Goal: Transaction & Acquisition: Purchase product/service

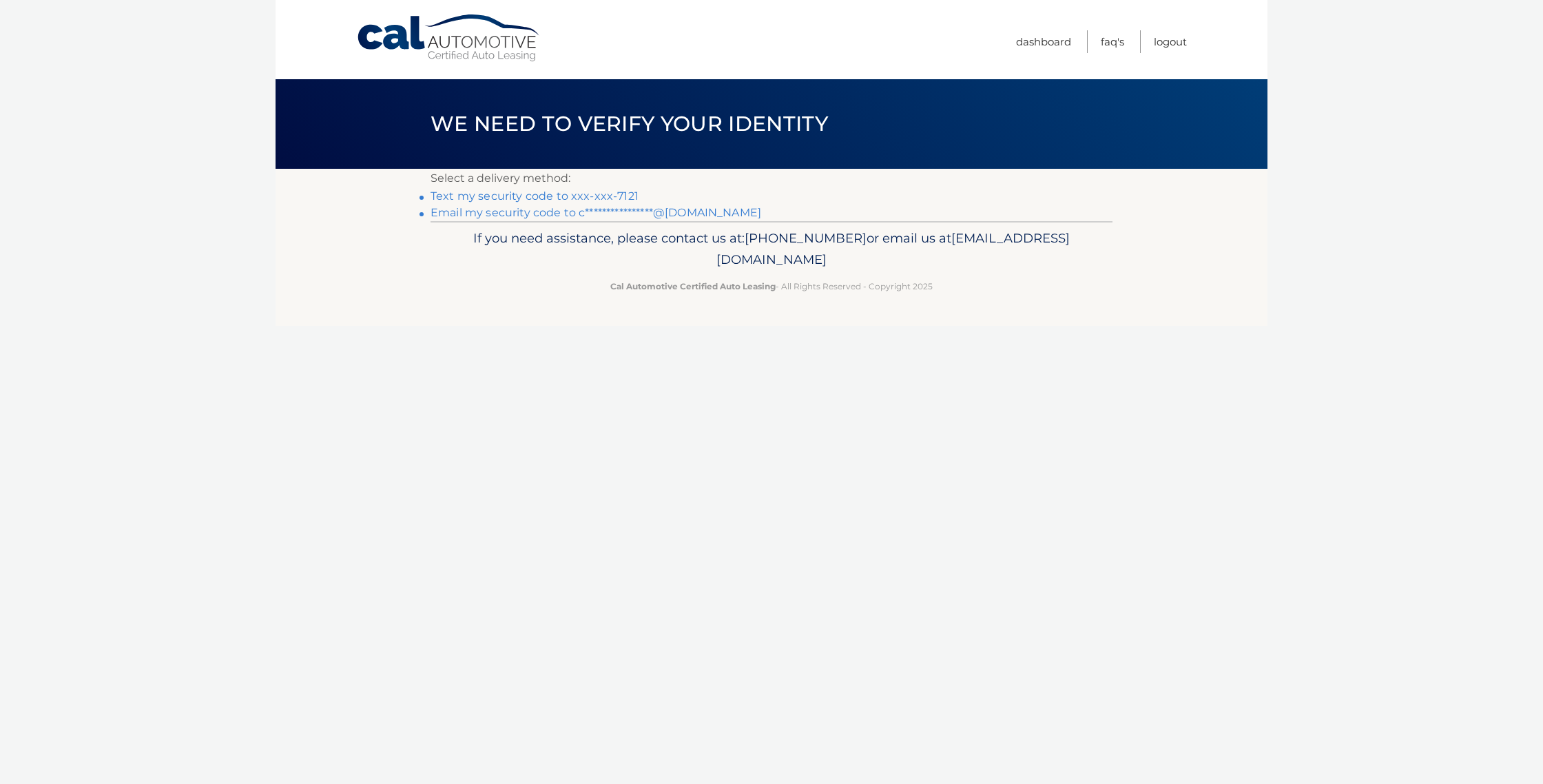
click at [580, 199] on link "Text my security code to xxx-xxx-7121" at bounding box center [535, 196] width 208 height 13
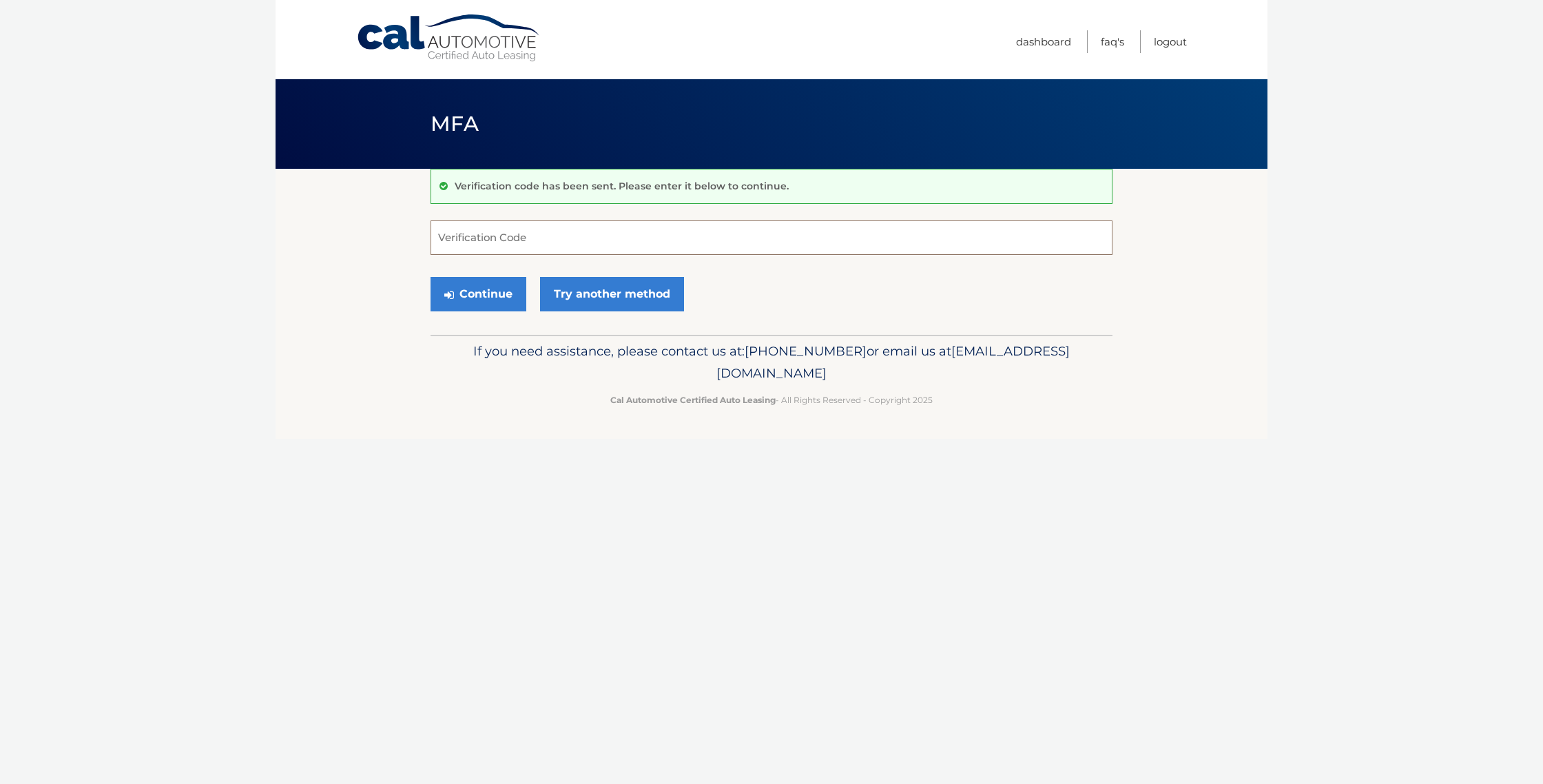
click at [606, 243] on input "Verification Code" at bounding box center [772, 238] width 682 height 35
type input "226990"
click at [588, 284] on link "Try another method" at bounding box center [612, 295] width 144 height 35
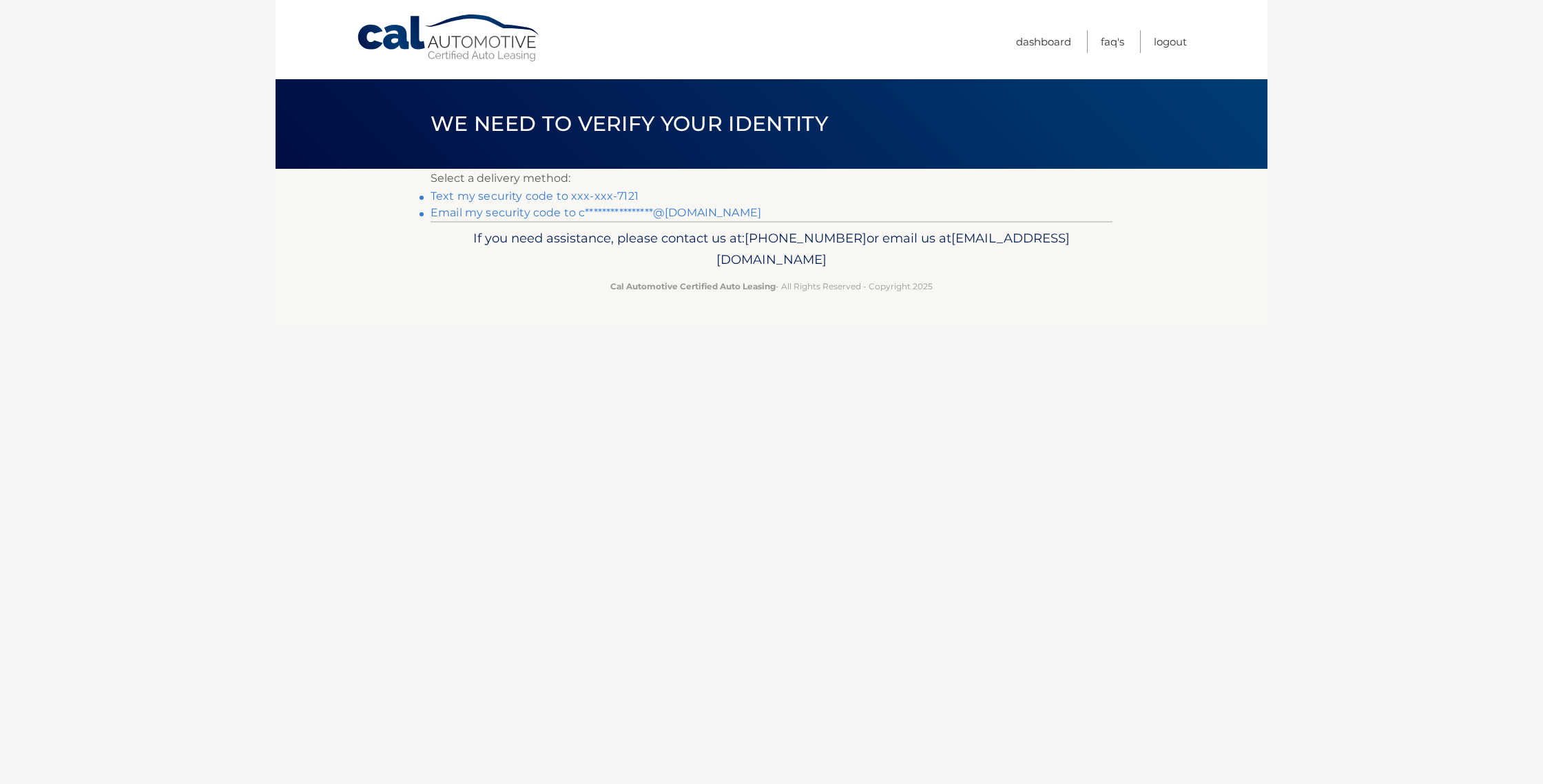
click at [564, 197] on link "Text my security code to xxx-xxx-7121" at bounding box center [535, 196] width 208 height 13
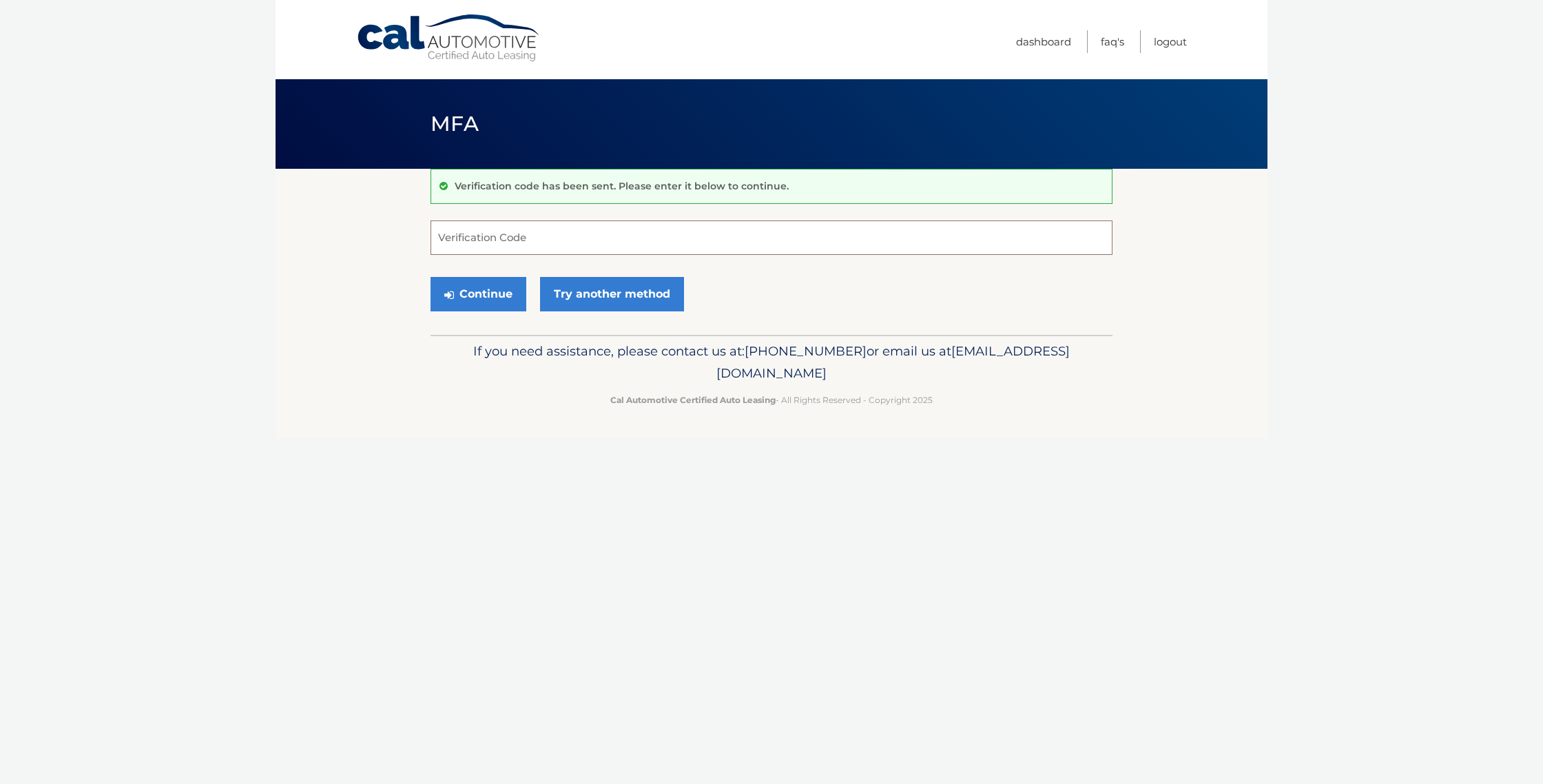
click at [570, 238] on input "Verification Code" at bounding box center [772, 238] width 682 height 35
type input "405025"
click at [473, 286] on button "Continue" at bounding box center [479, 295] width 96 height 35
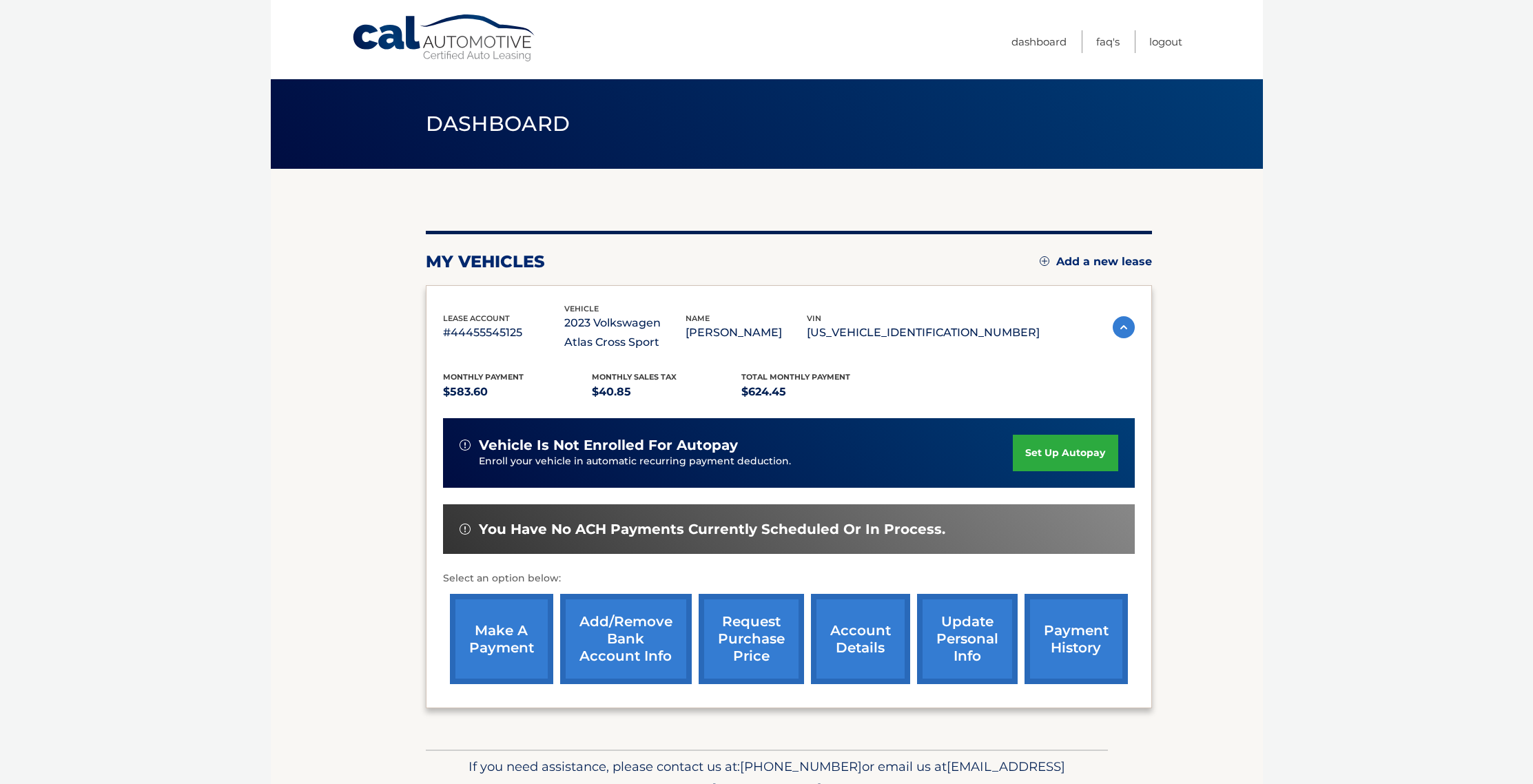
scroll to position [70, 0]
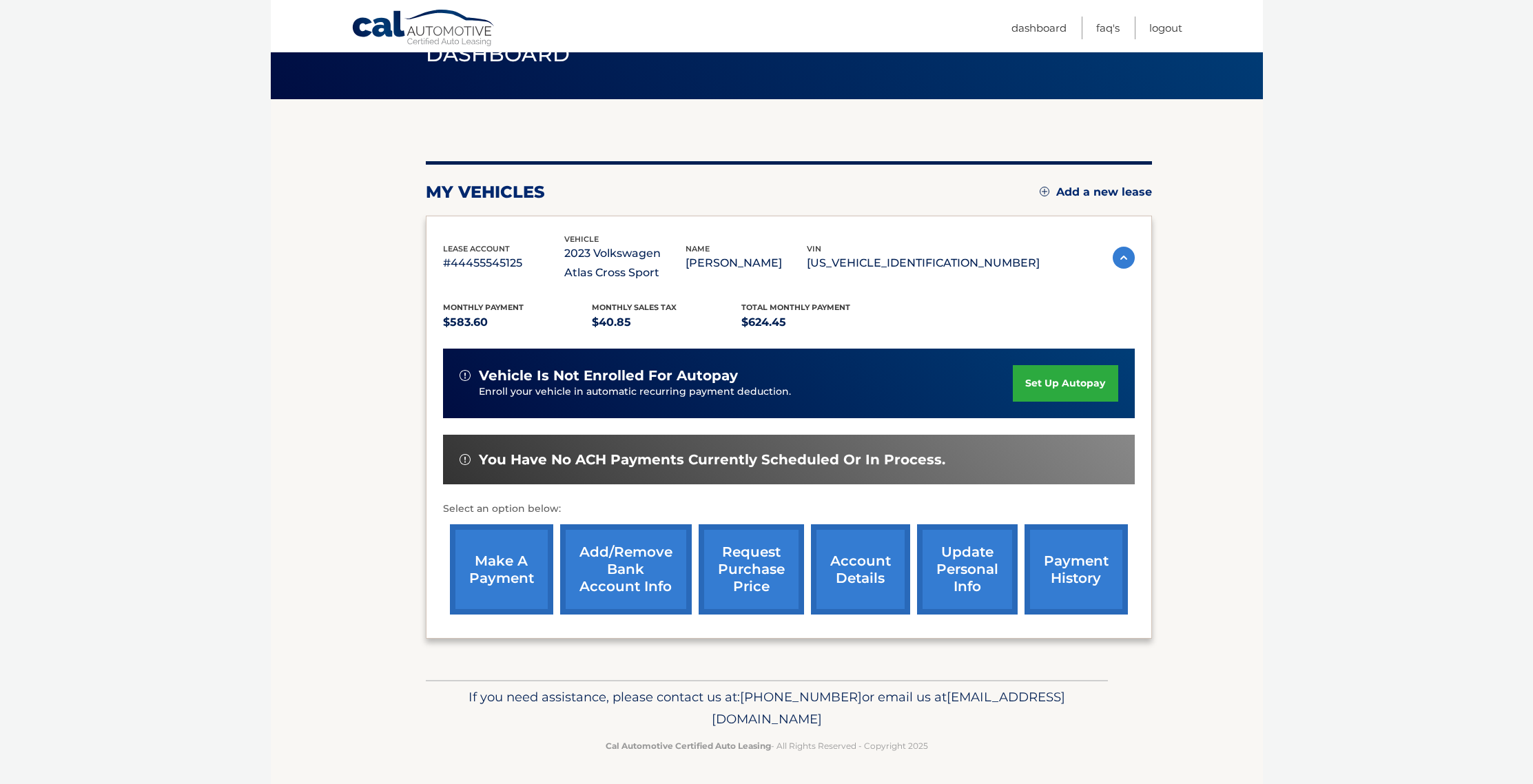
click at [1082, 569] on link "payment history" at bounding box center [1076, 569] width 104 height 90
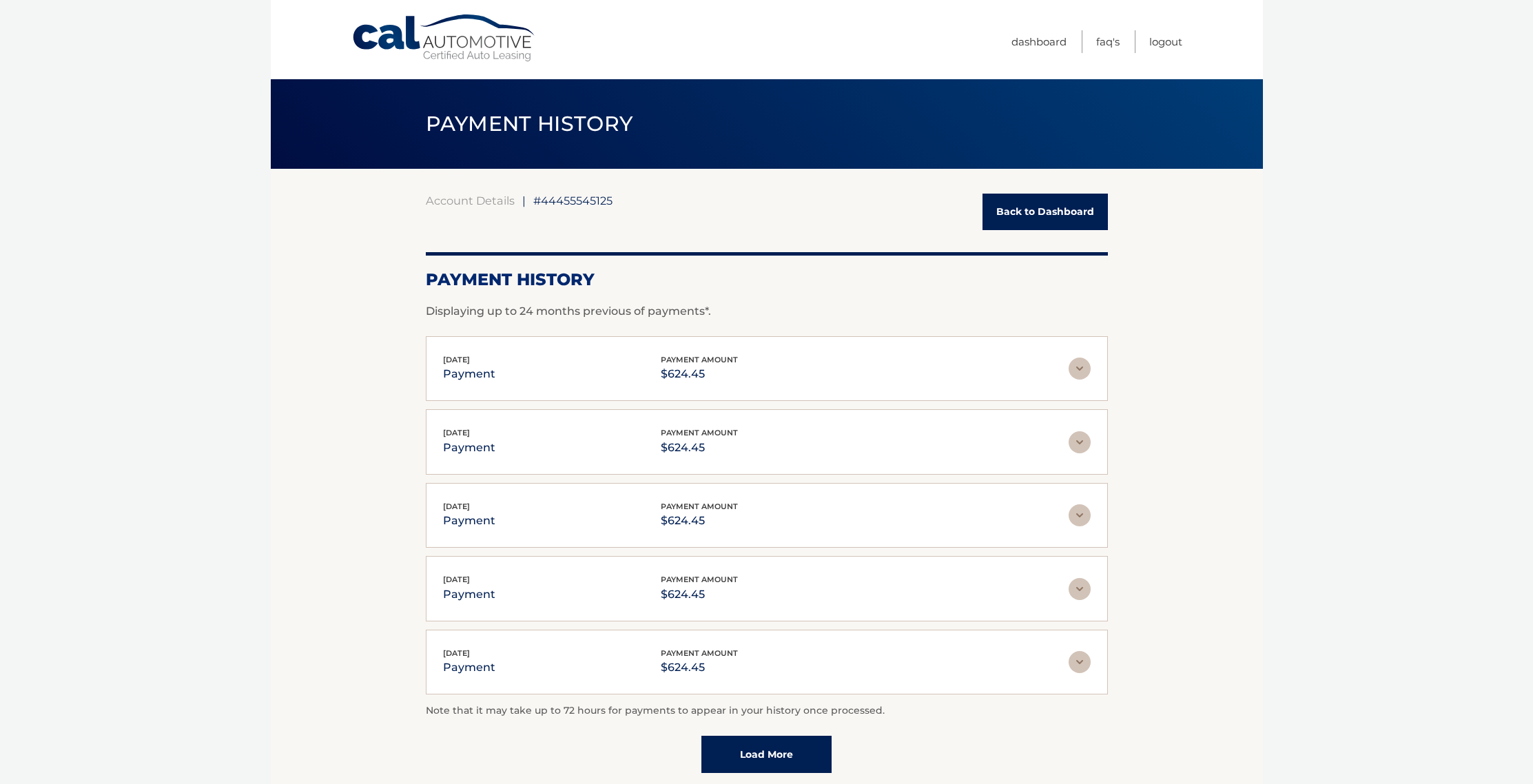
click at [1016, 190] on div "Account Details | #44455545125 Back to Dashboard Payment History Displaying up …" at bounding box center [767, 485] width 682 height 632
click at [1028, 215] on link "Back to Dashboard" at bounding box center [1045, 212] width 126 height 37
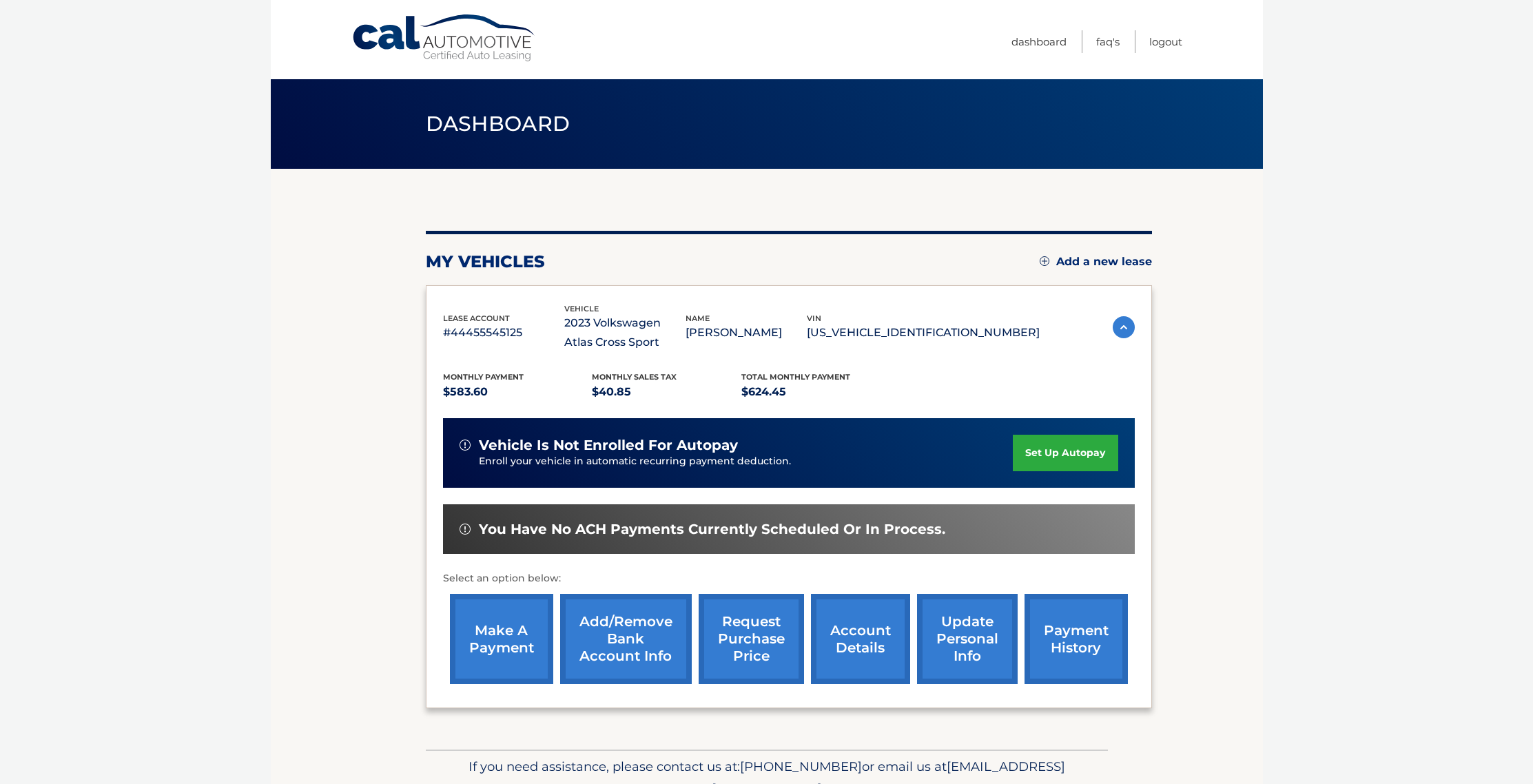
scroll to position [59, 0]
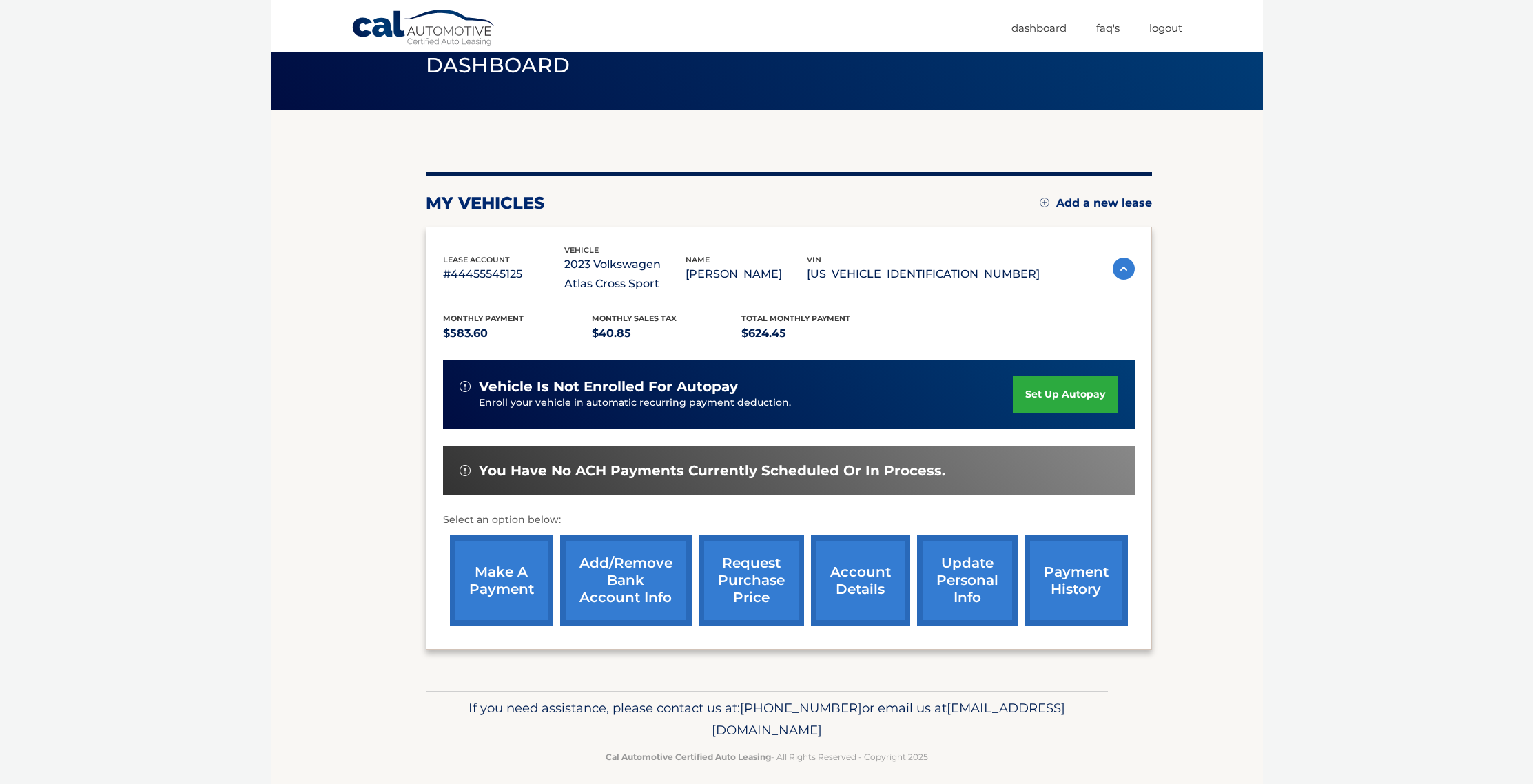
click at [1070, 584] on link "payment history" at bounding box center [1076, 580] width 104 height 90
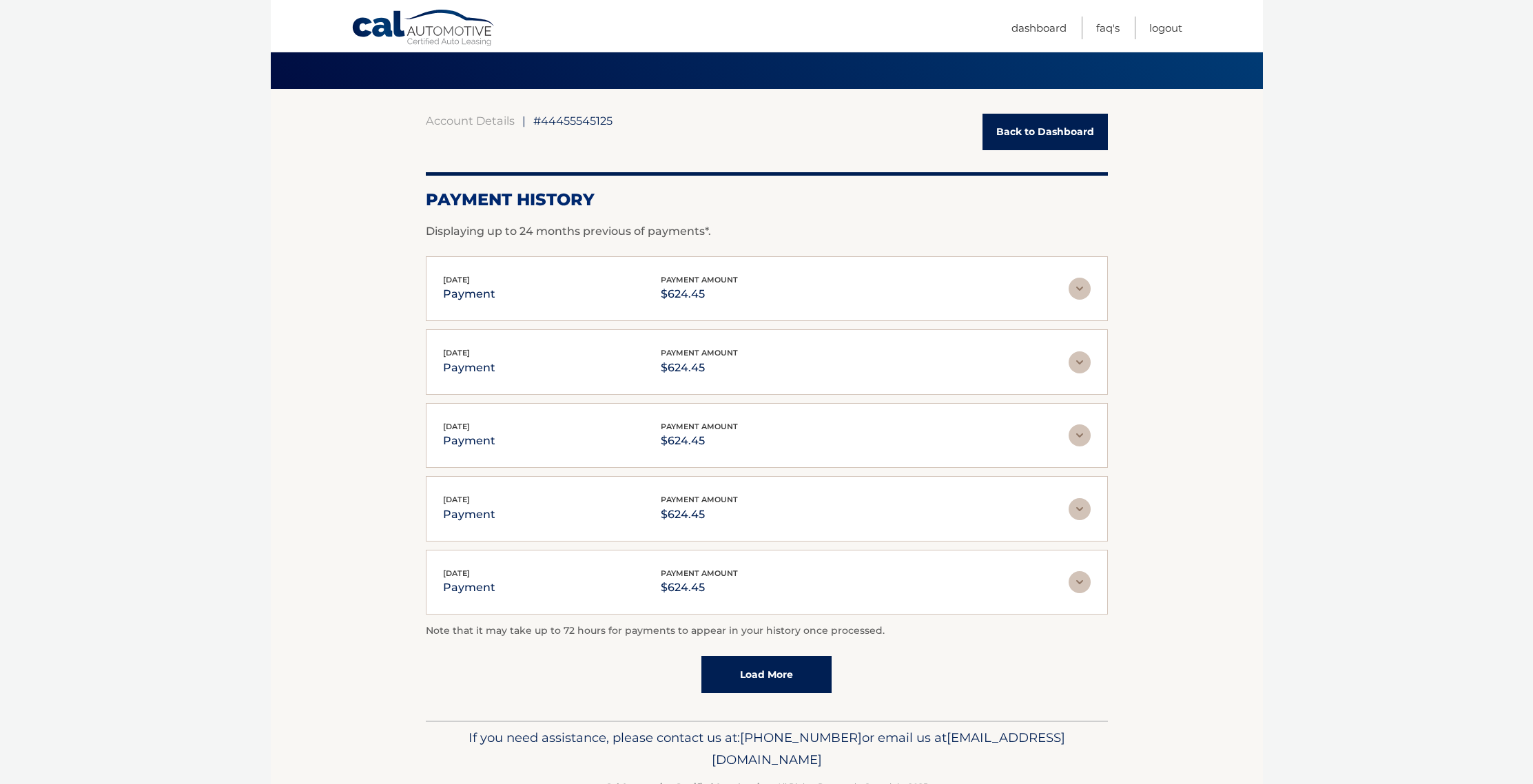
scroll to position [89, 0]
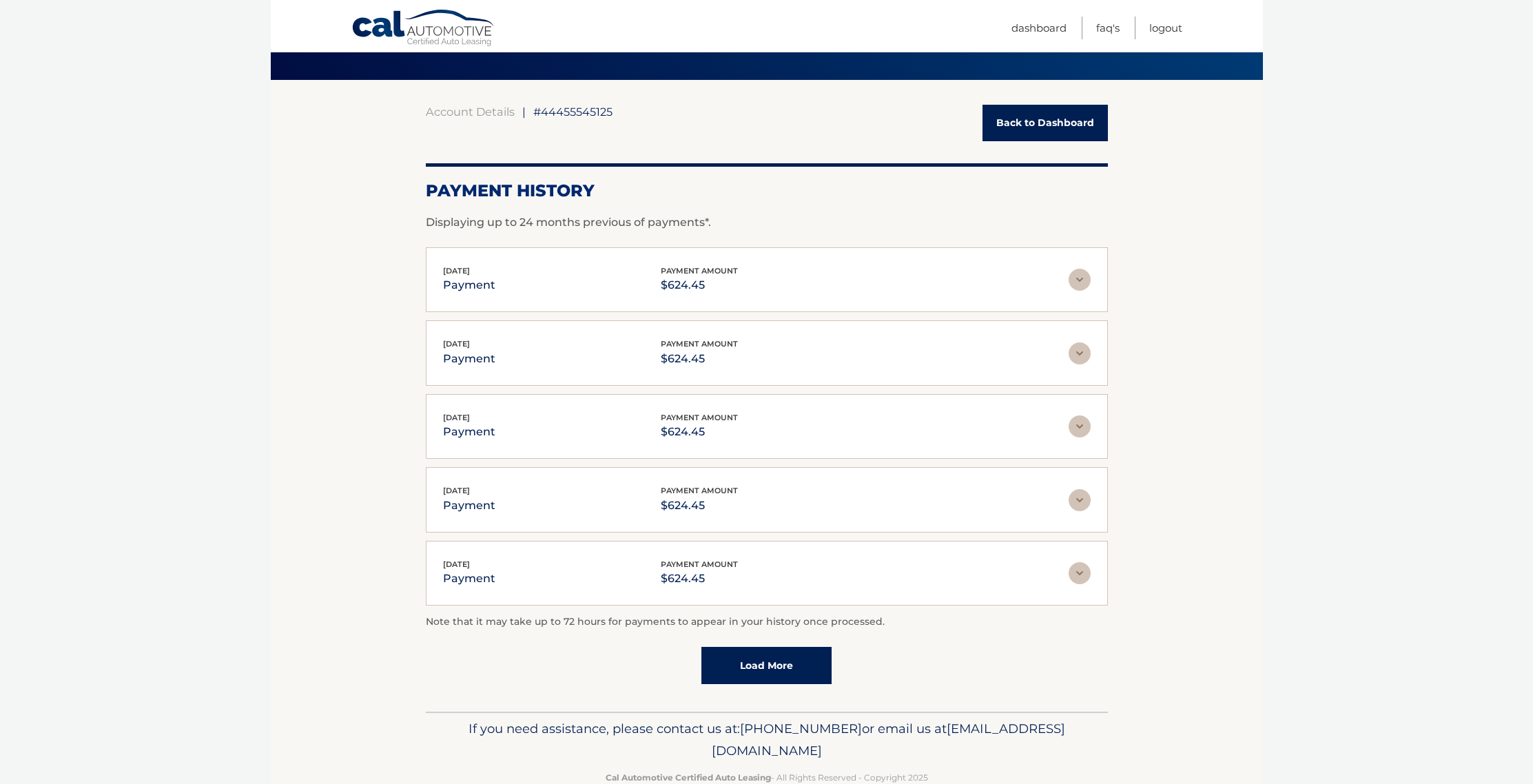
click at [746, 672] on link "Load More" at bounding box center [767, 665] width 130 height 38
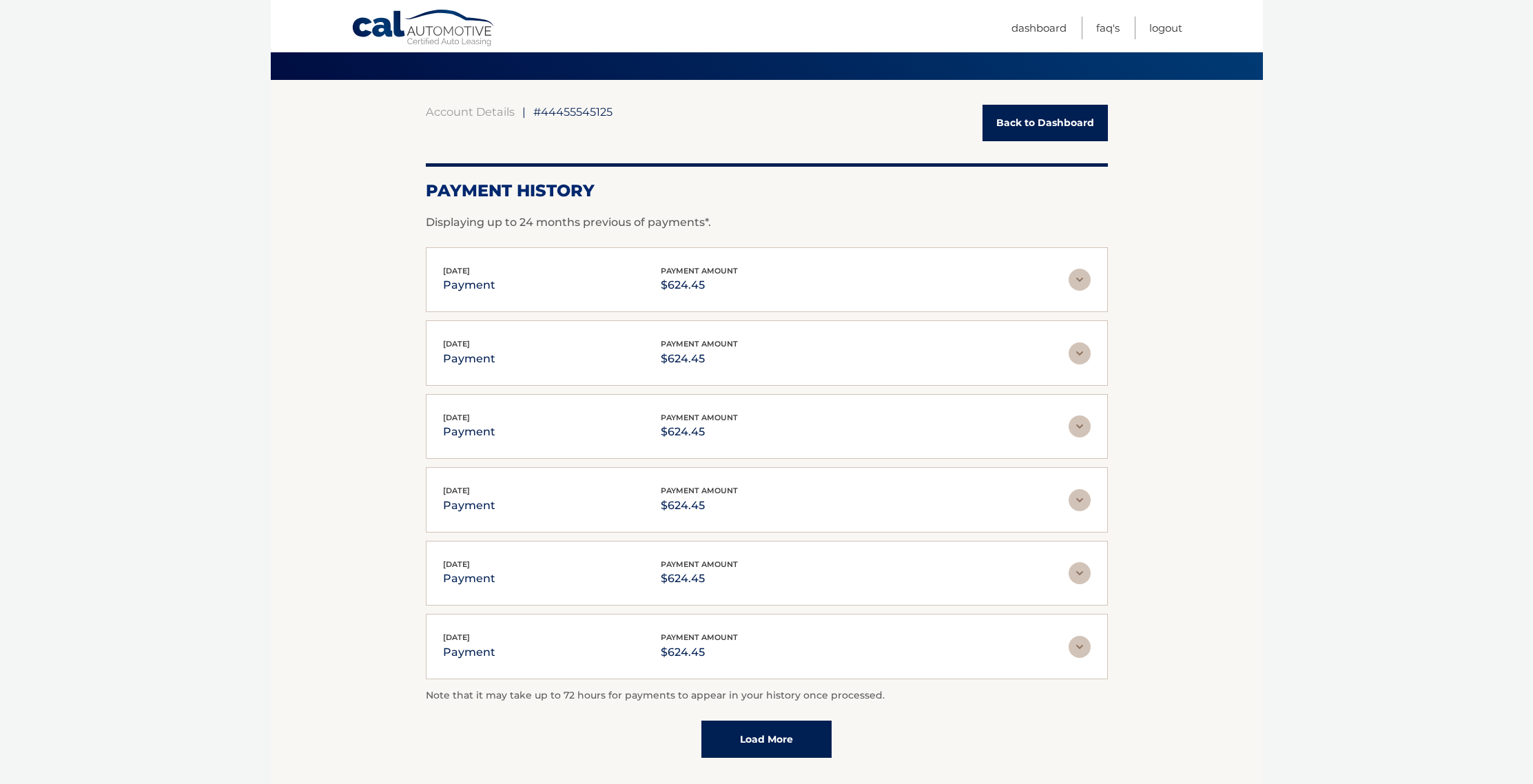
scroll to position [106, 0]
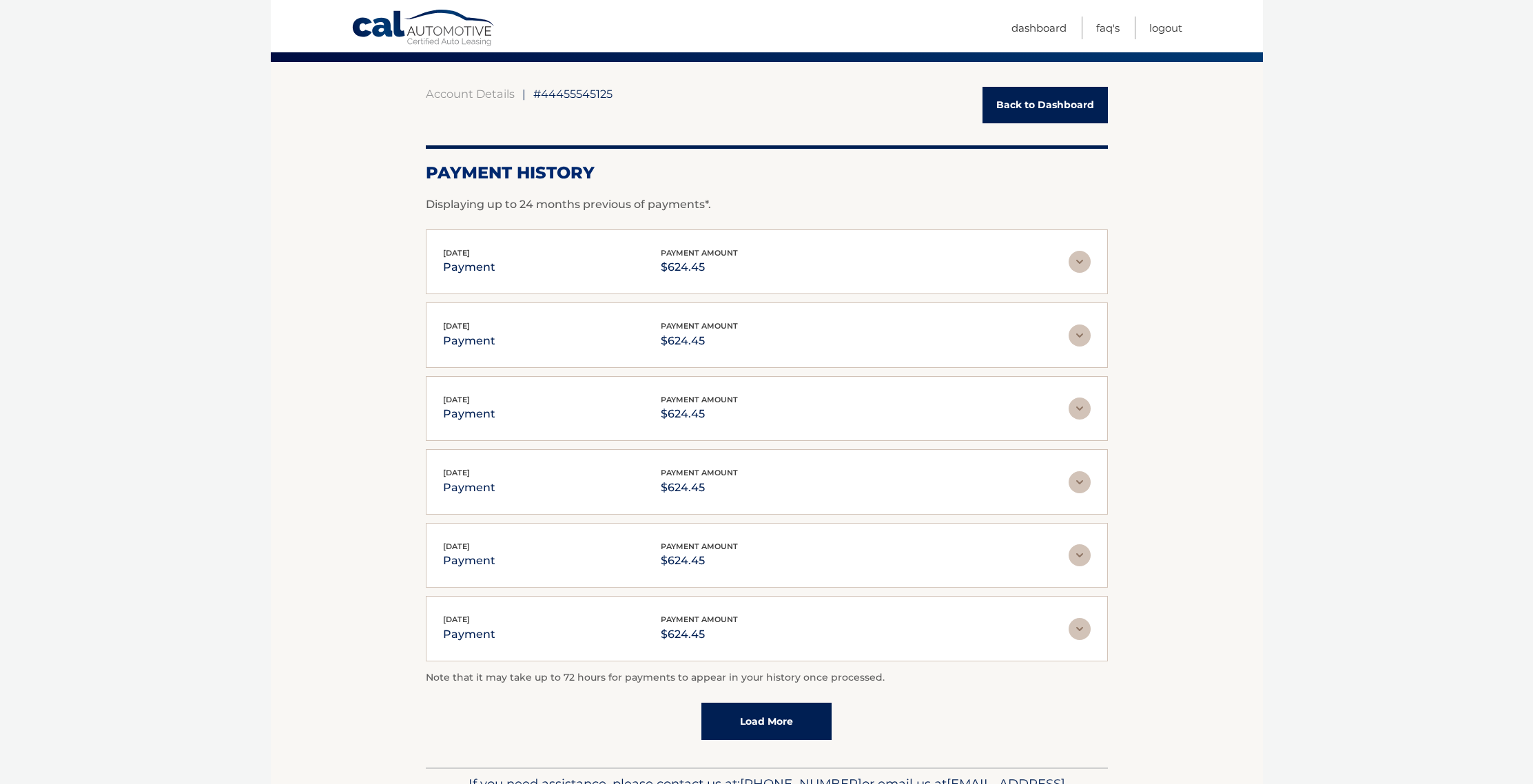
click at [767, 718] on link "Load More" at bounding box center [767, 721] width 130 height 38
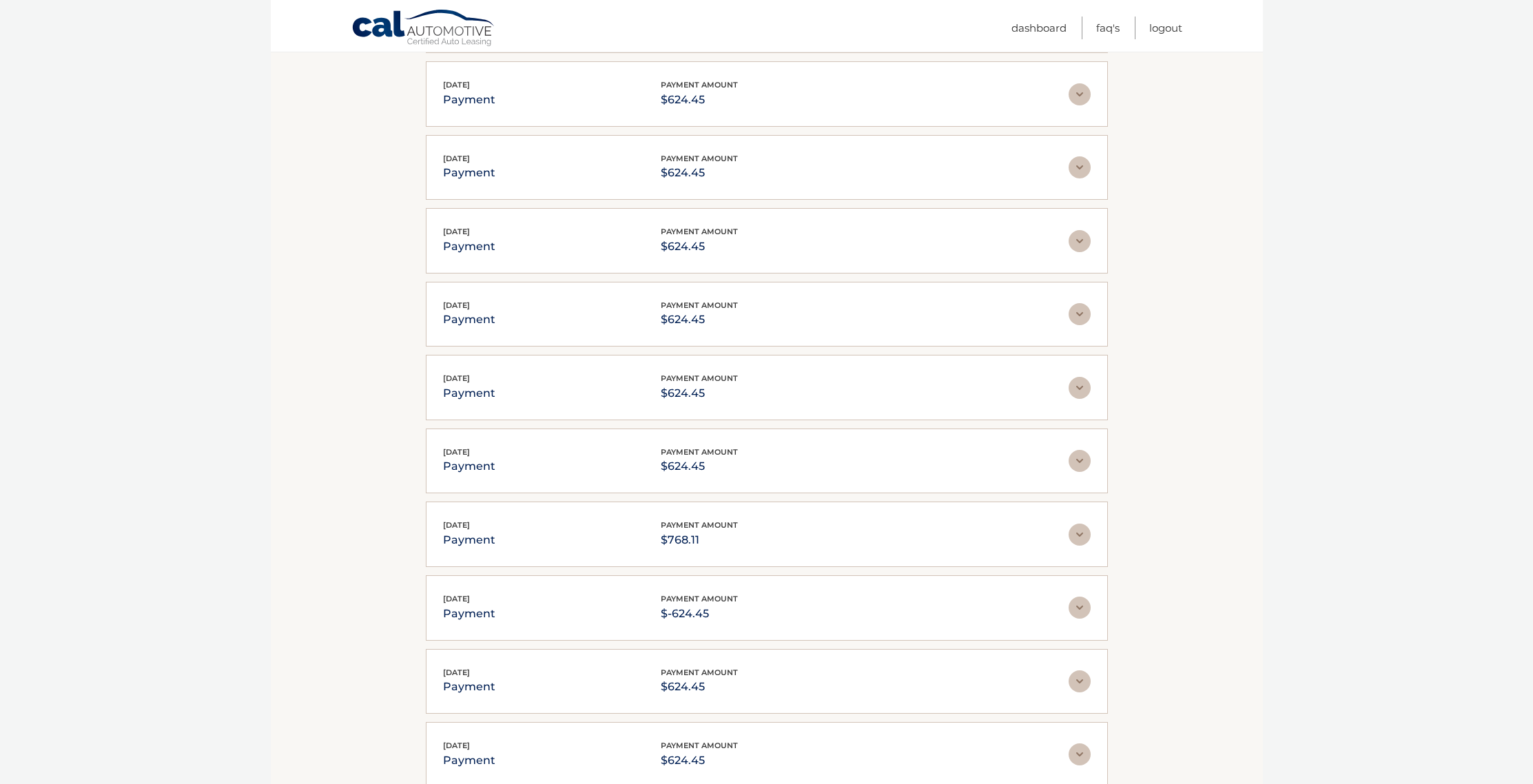
scroll to position [557, 0]
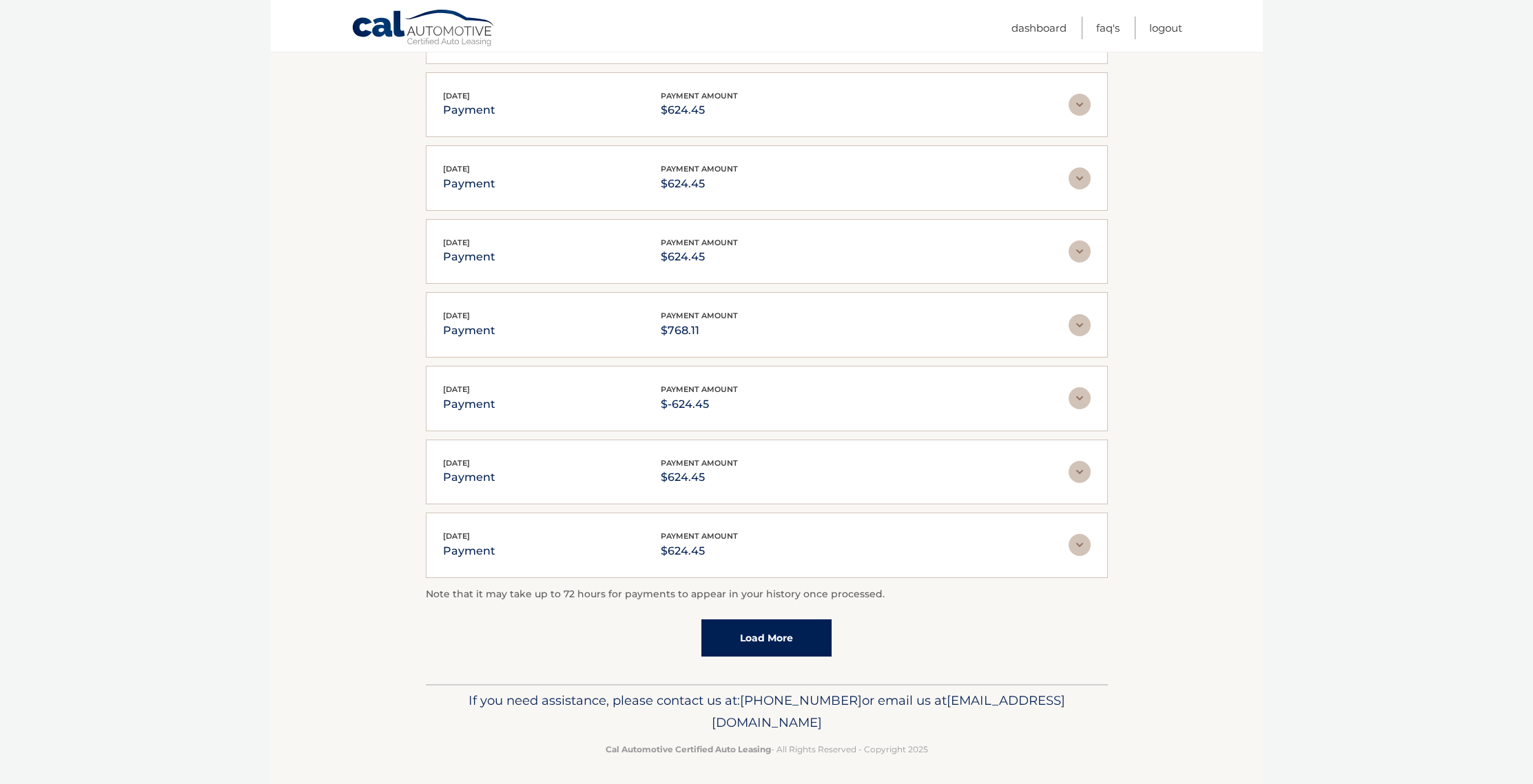
click at [787, 635] on link "Load More" at bounding box center [767, 637] width 130 height 38
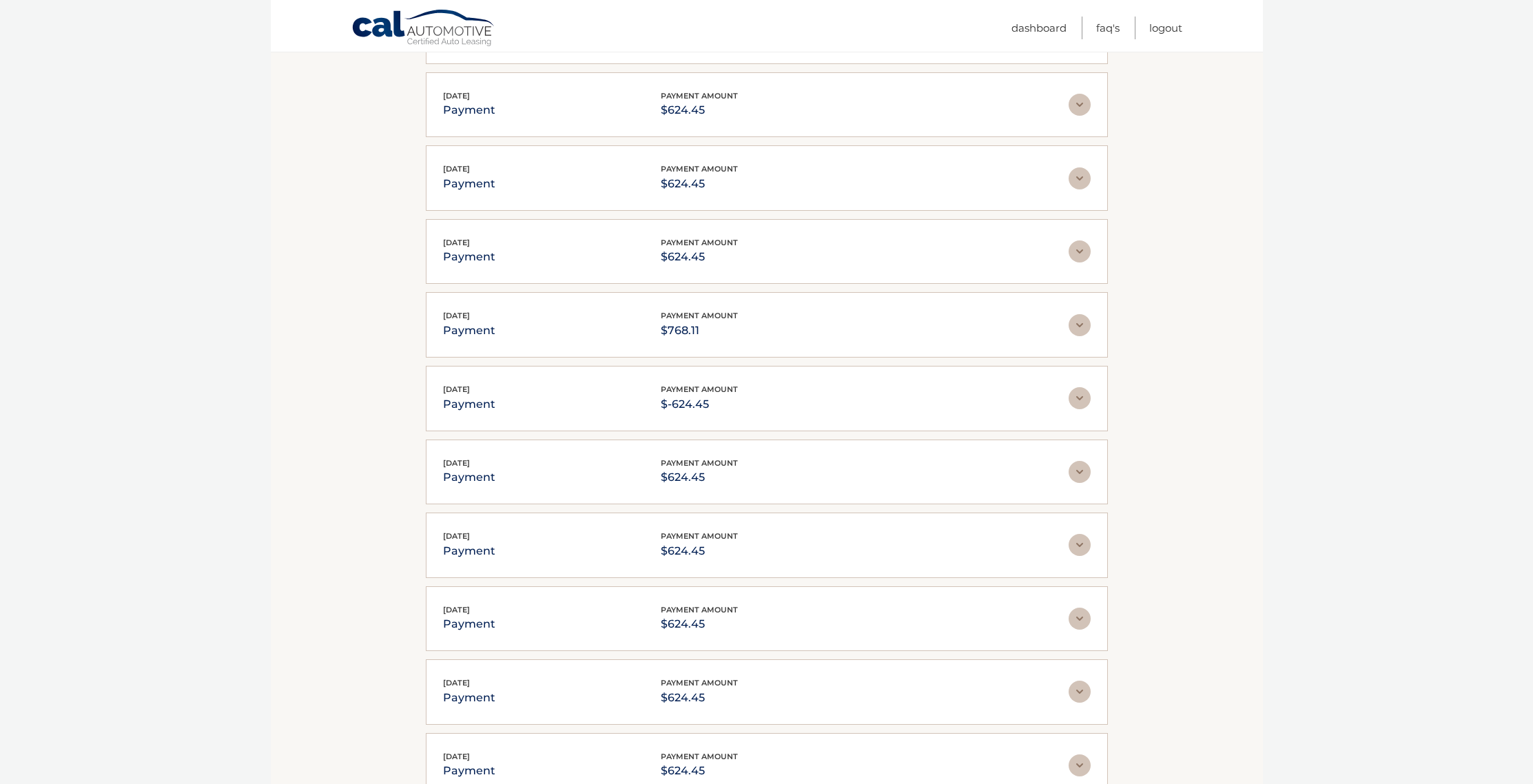
scroll to position [860, 0]
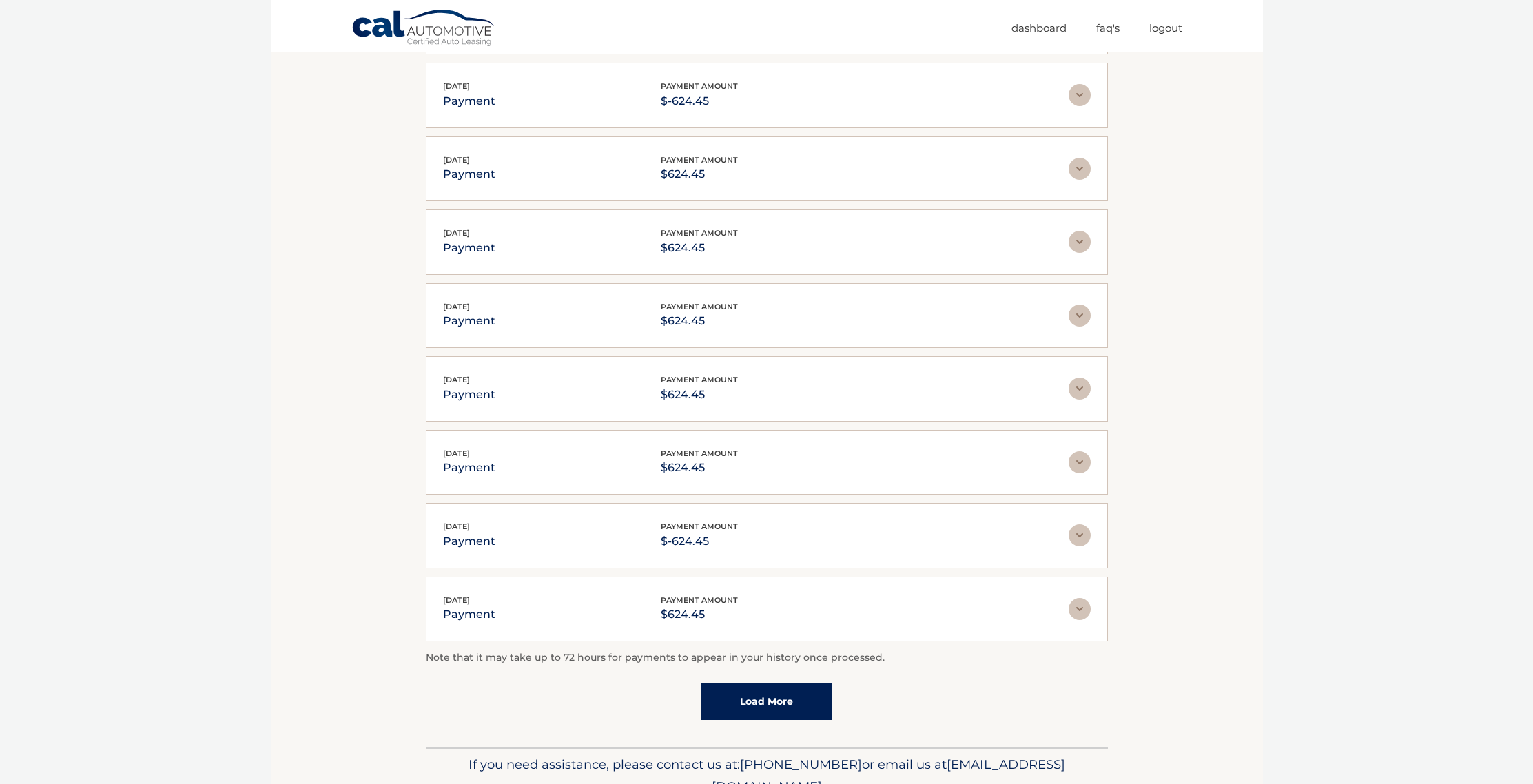
click at [741, 700] on link "Load More" at bounding box center [767, 700] width 130 height 38
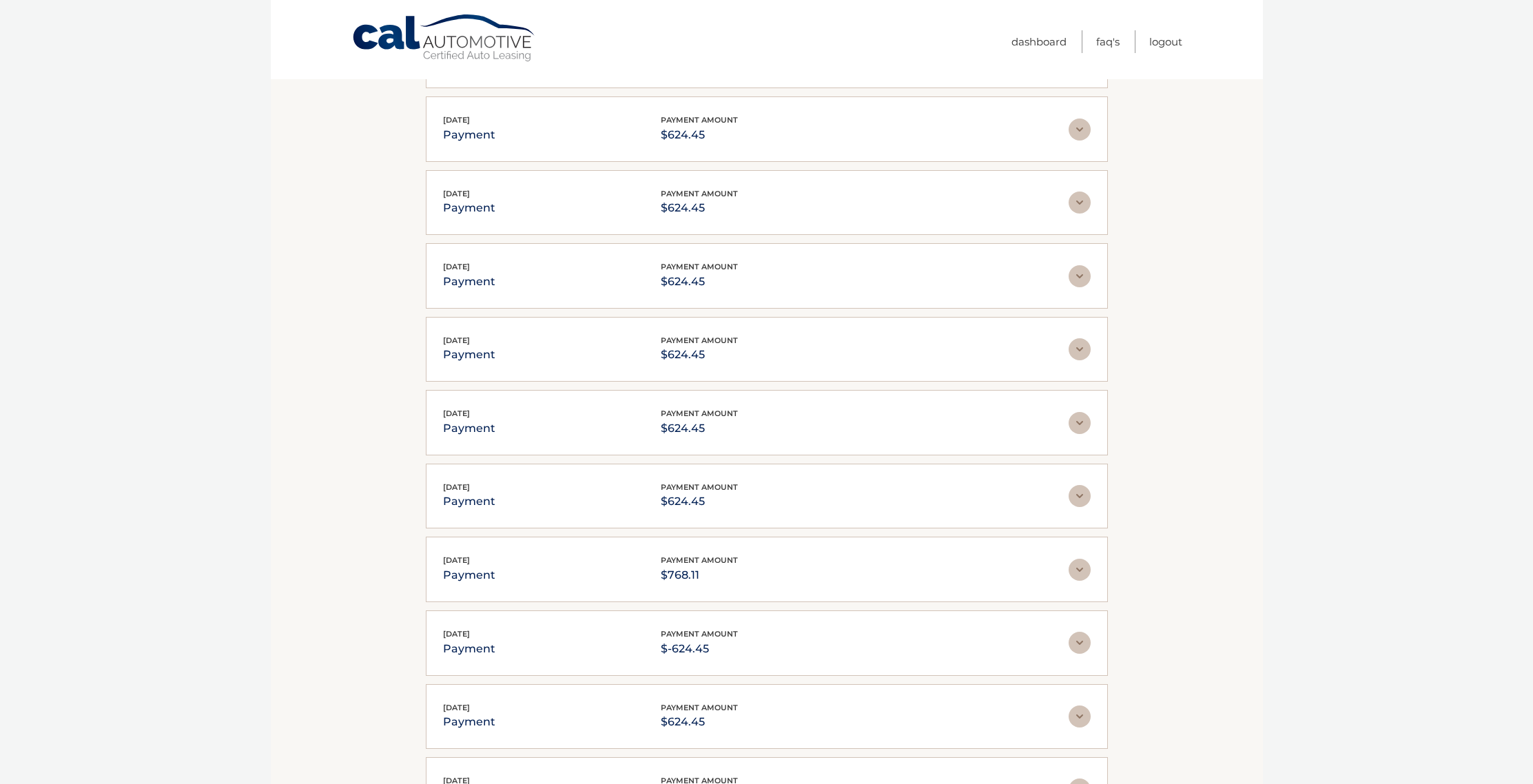
scroll to position [0, 0]
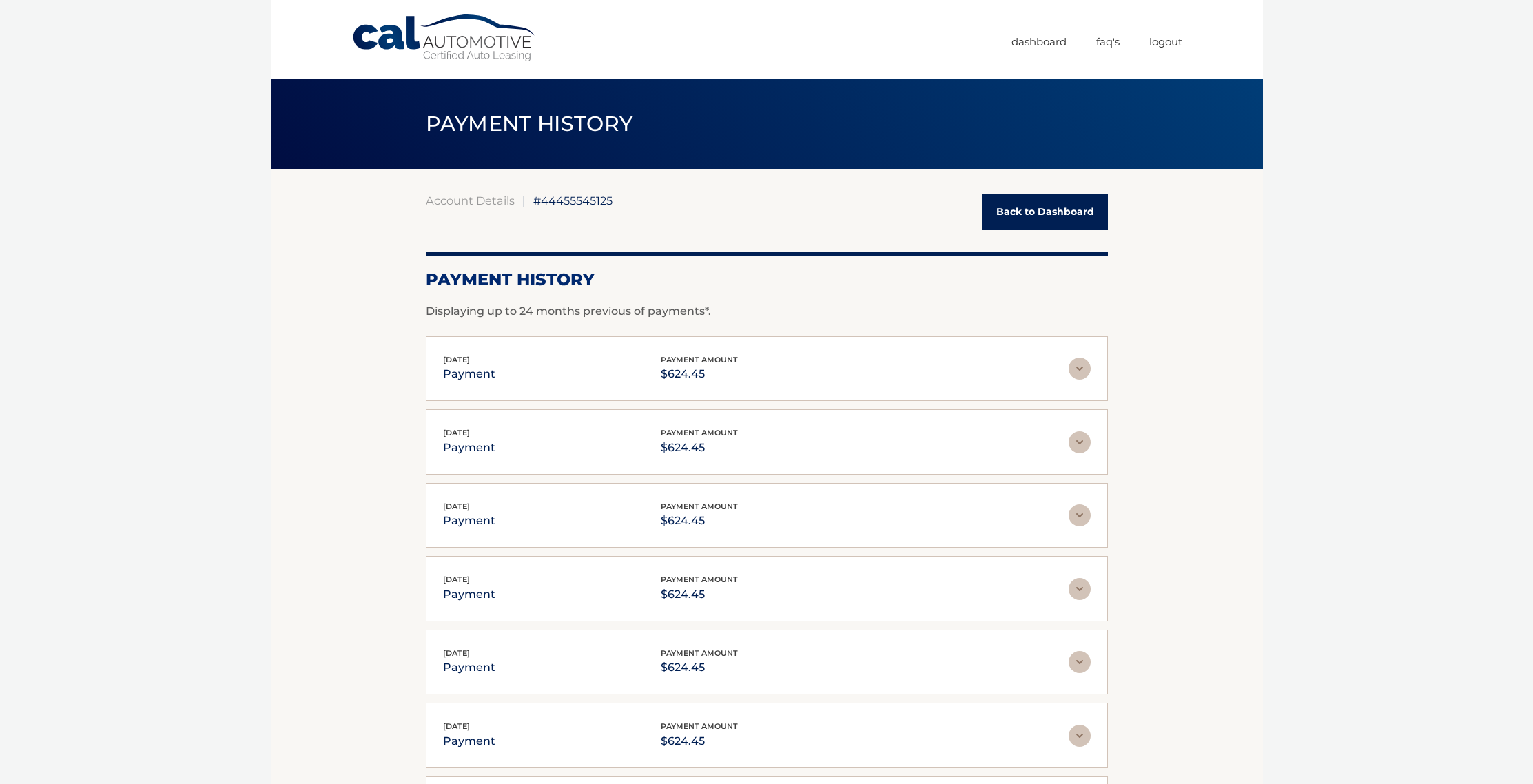
click at [1079, 371] on img at bounding box center [1079, 368] width 22 height 22
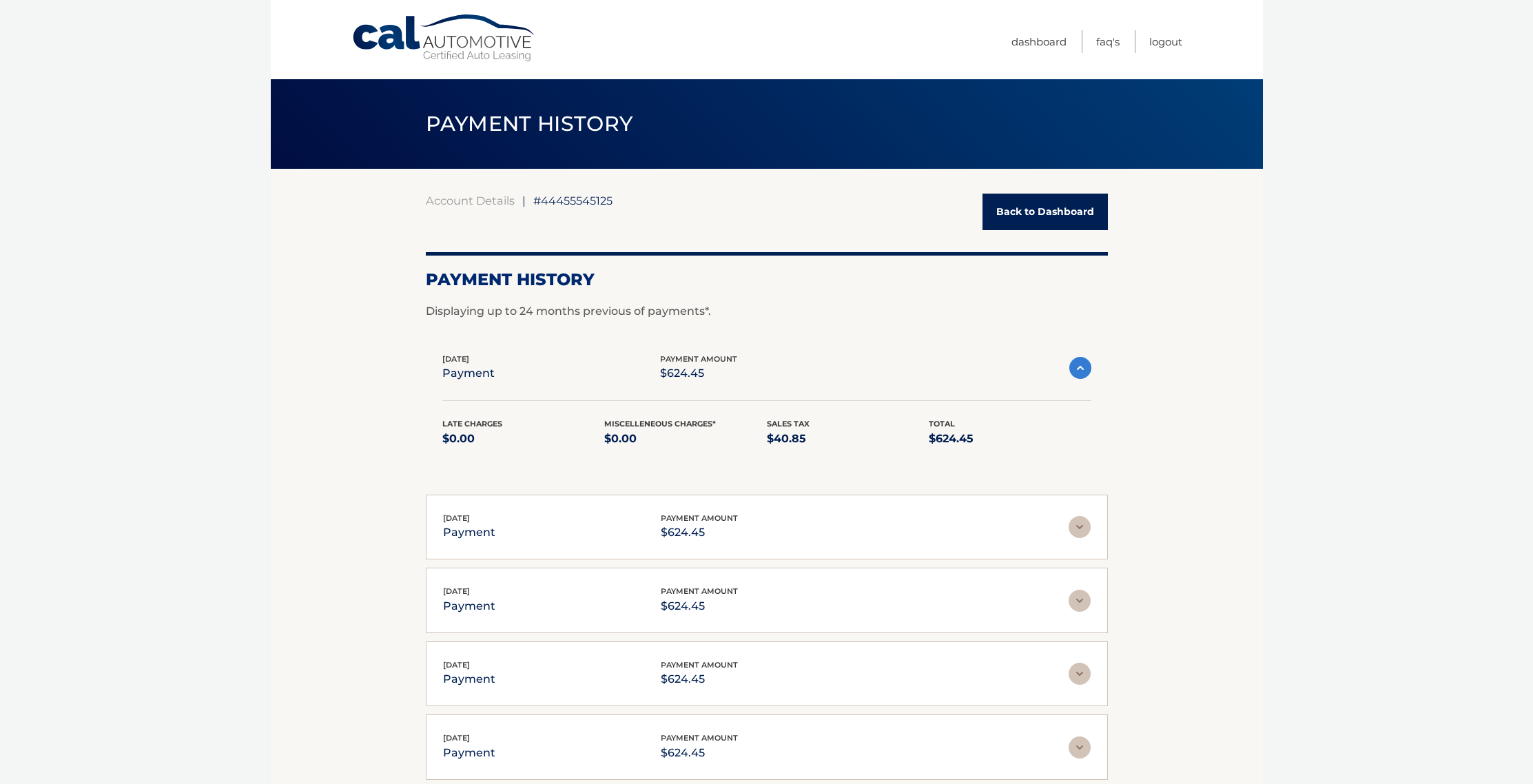
click at [1079, 528] on img at bounding box center [1079, 527] width 22 height 22
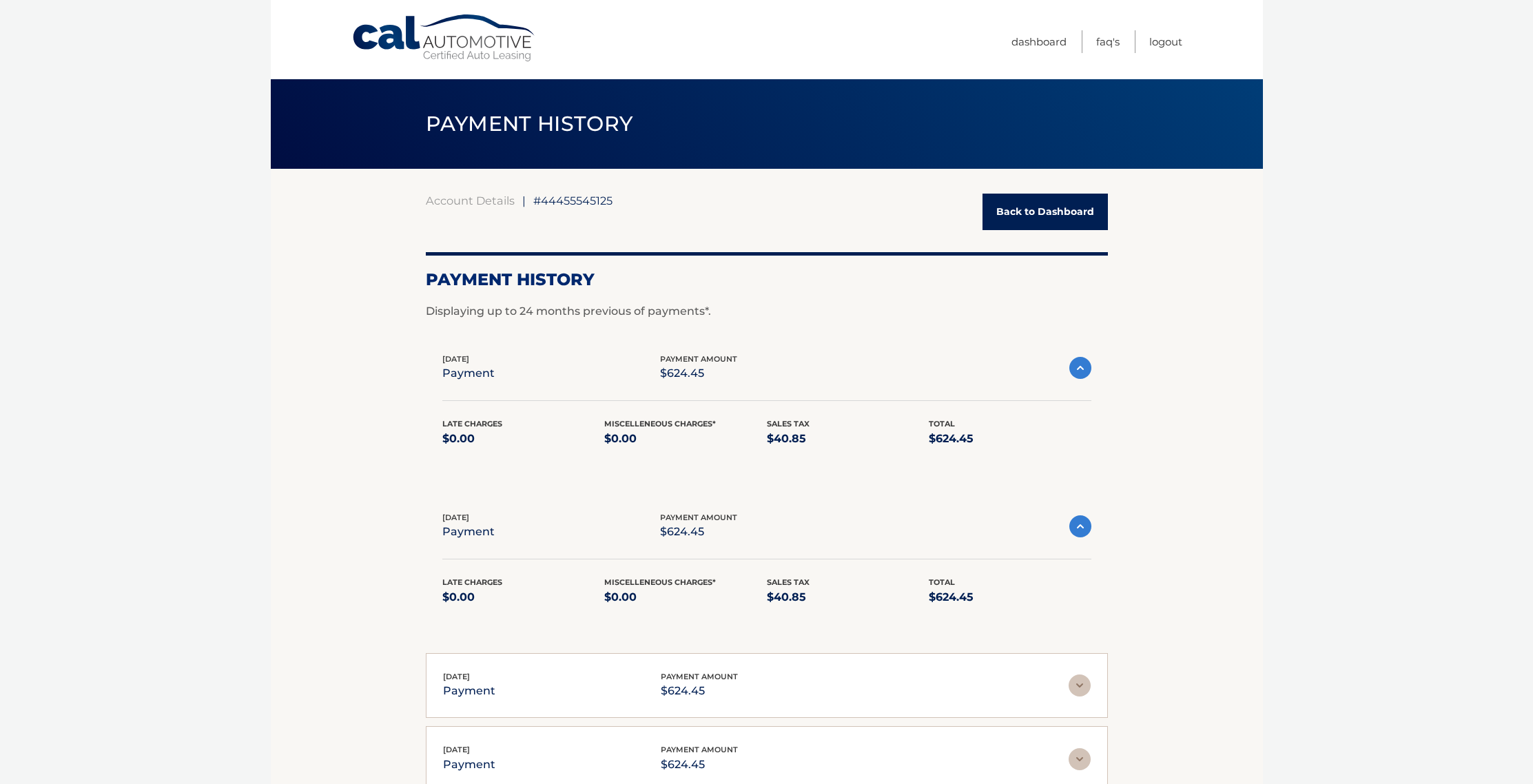
click at [1087, 520] on img at bounding box center [1080, 526] width 22 height 22
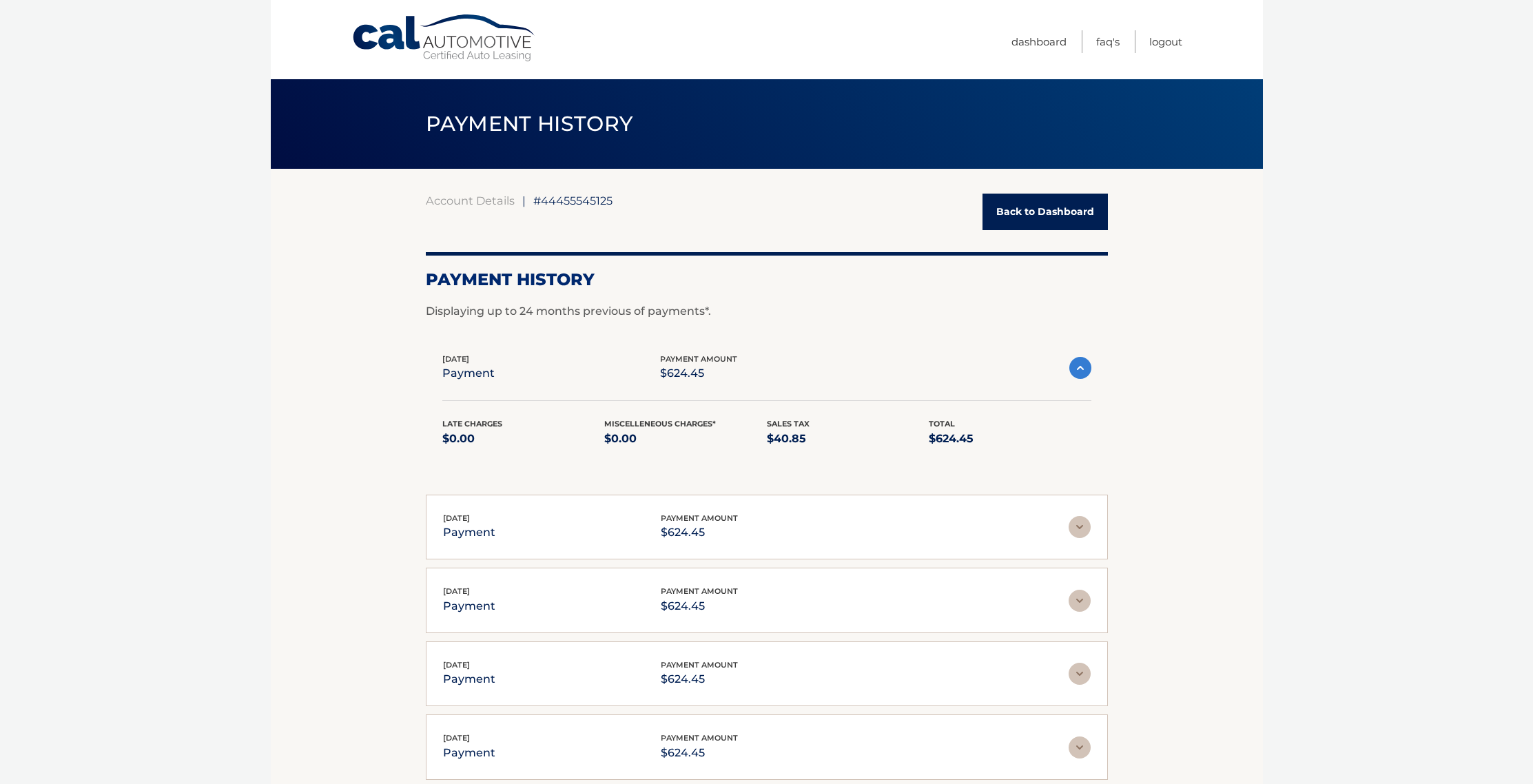
click at [1085, 374] on img at bounding box center [1080, 368] width 22 height 22
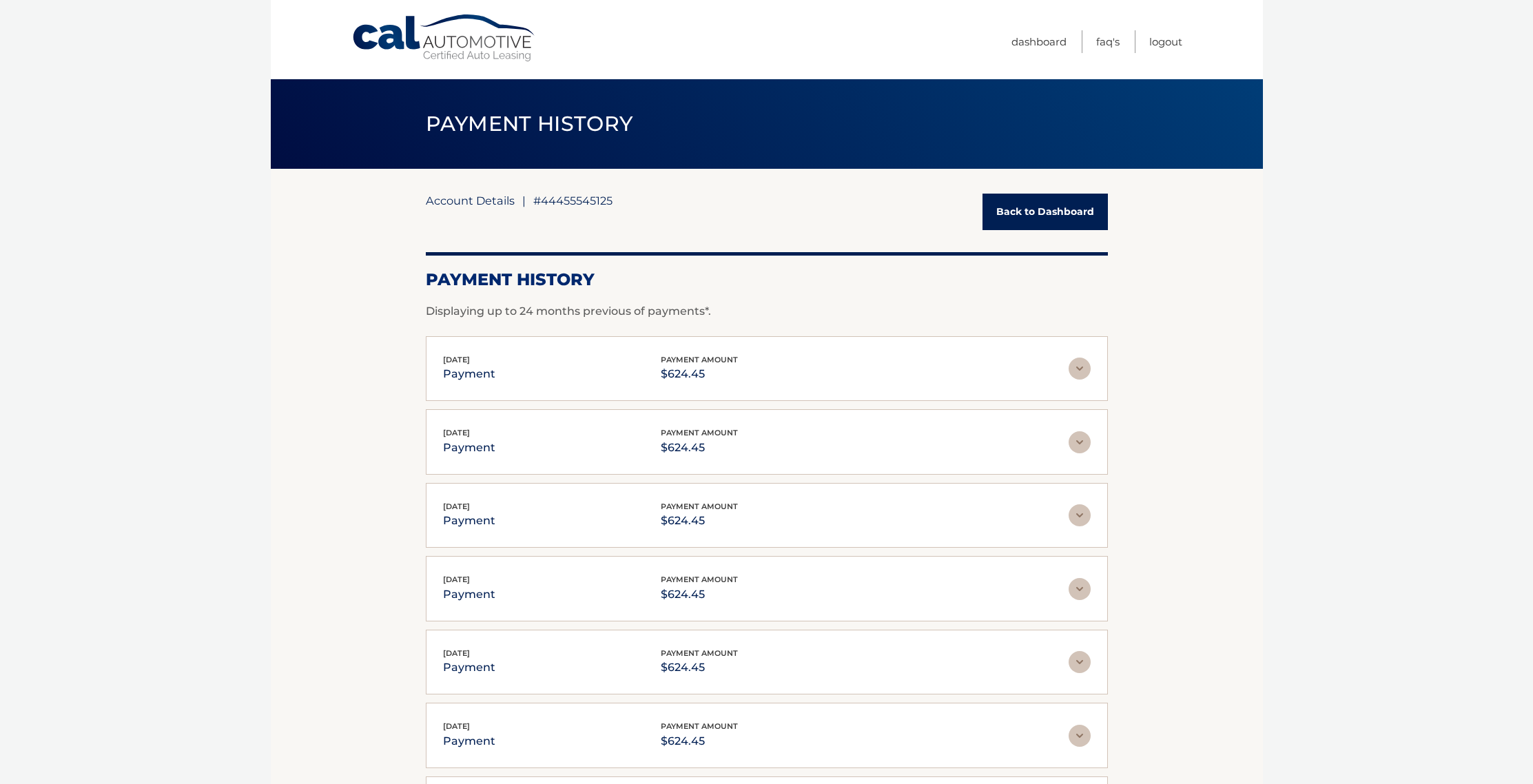
click at [489, 201] on link "Account Details" at bounding box center [470, 200] width 89 height 14
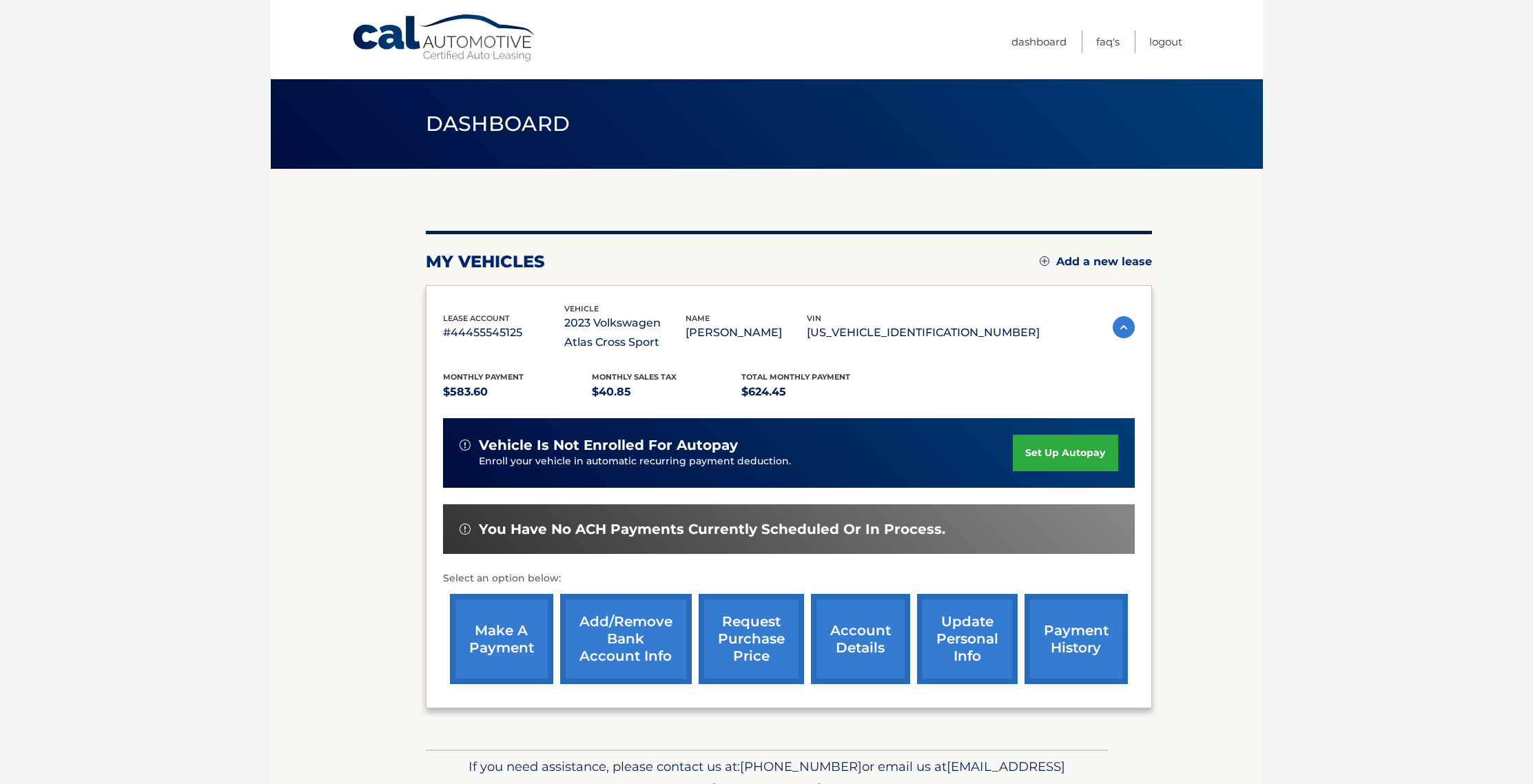
click at [1049, 456] on link "set up autopay" at bounding box center [1065, 453] width 105 height 37
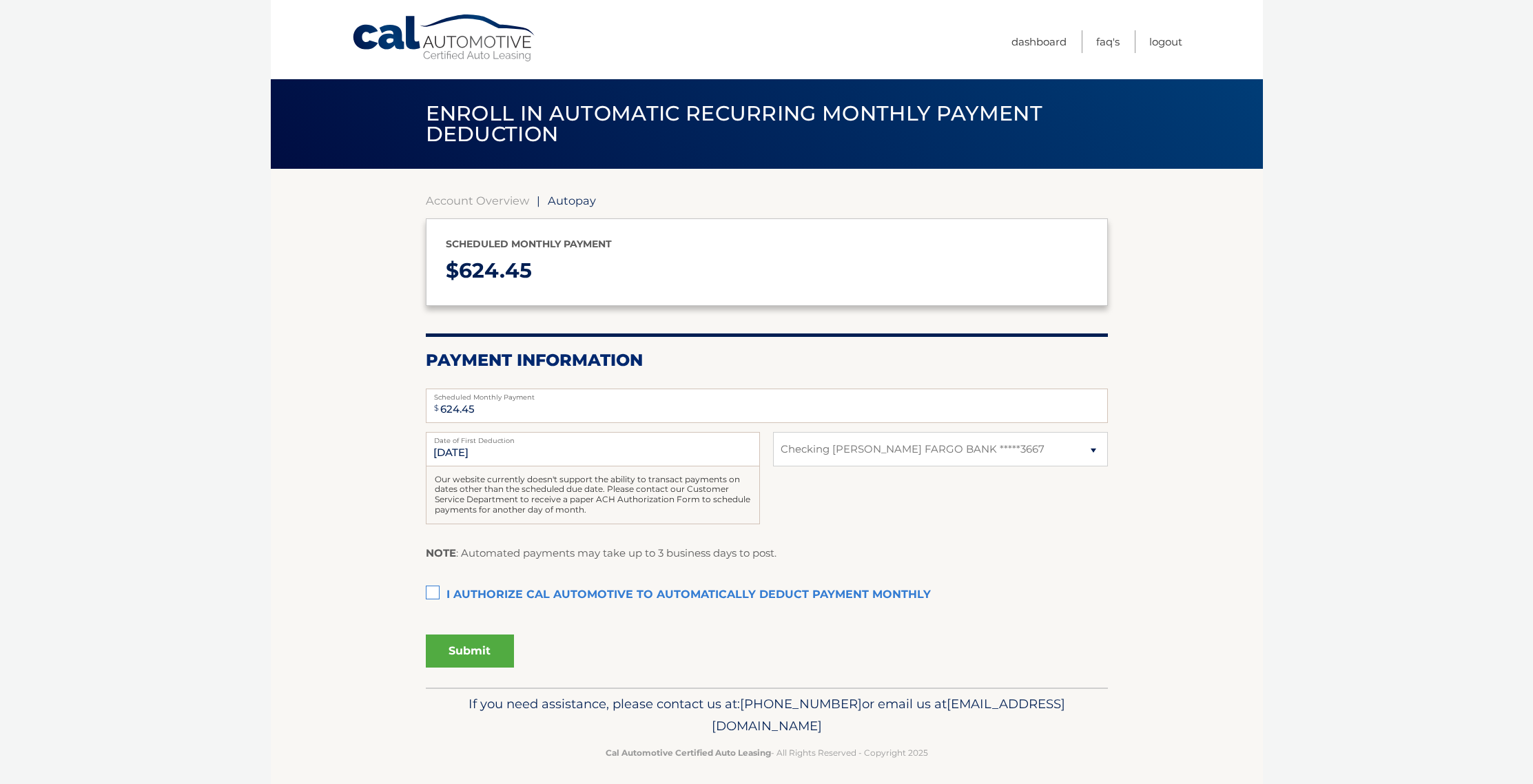
select select "NzA4ZDcyMjEtZTA0Ni00ZTBjLWFlMzctNjExODFlZGQ5ODg5"
click at [430, 591] on label "I authorize cal automotive to automatically deduct payment monthly This checkbo…" at bounding box center [767, 595] width 682 height 28
click at [0, 0] on input "I authorize cal automotive to automatically deduct payment monthly This checkbo…" at bounding box center [0, 0] width 0 height 0
click at [475, 649] on button "Submit" at bounding box center [470, 651] width 88 height 33
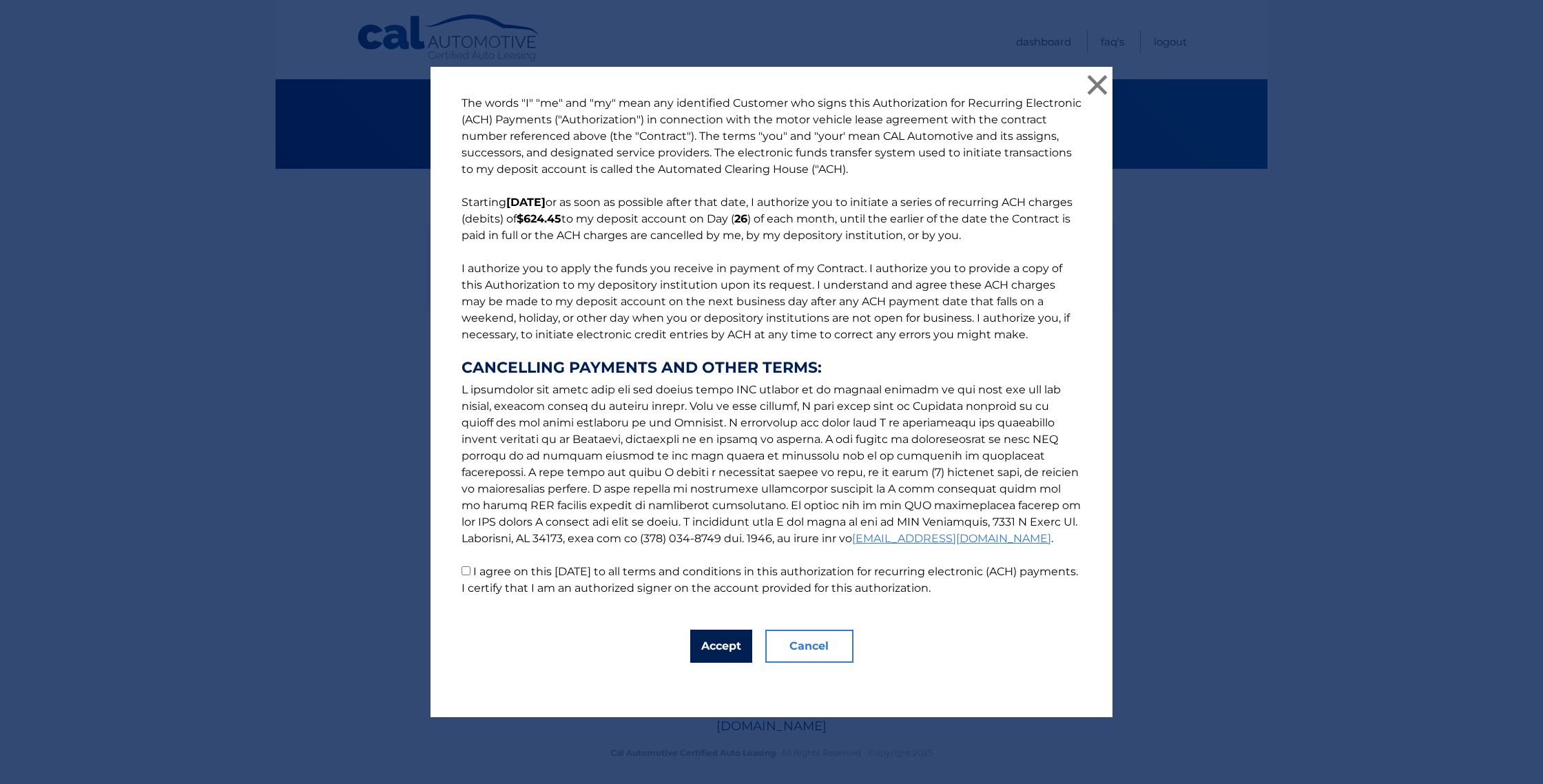
click at [699, 654] on button "Accept" at bounding box center [722, 646] width 62 height 33
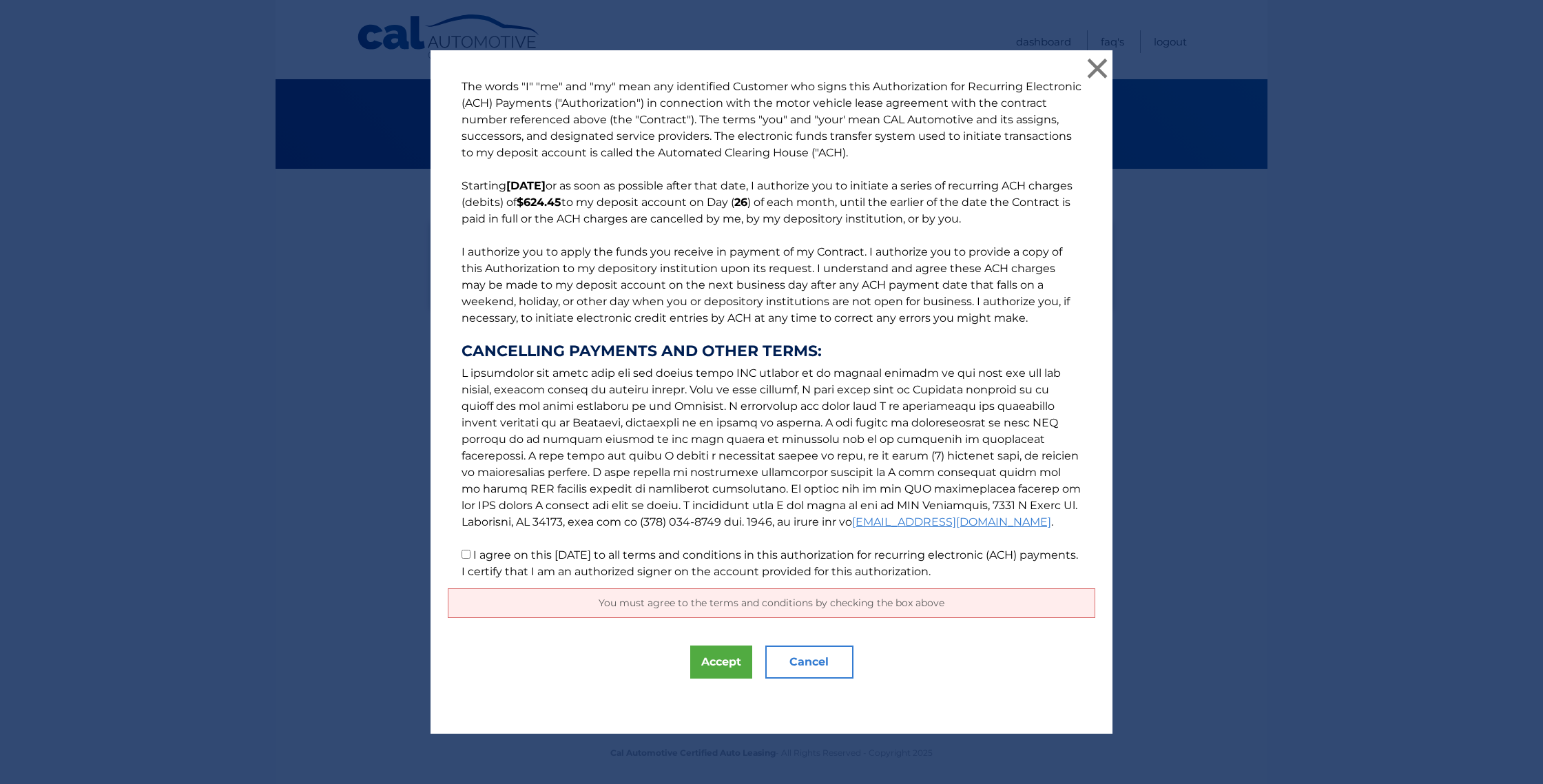
click at [462, 555] on input "I agree on this 10/14/2025 to all terms and conditions in this authorization fo…" at bounding box center [467, 554] width 9 height 9
checkbox input "true"
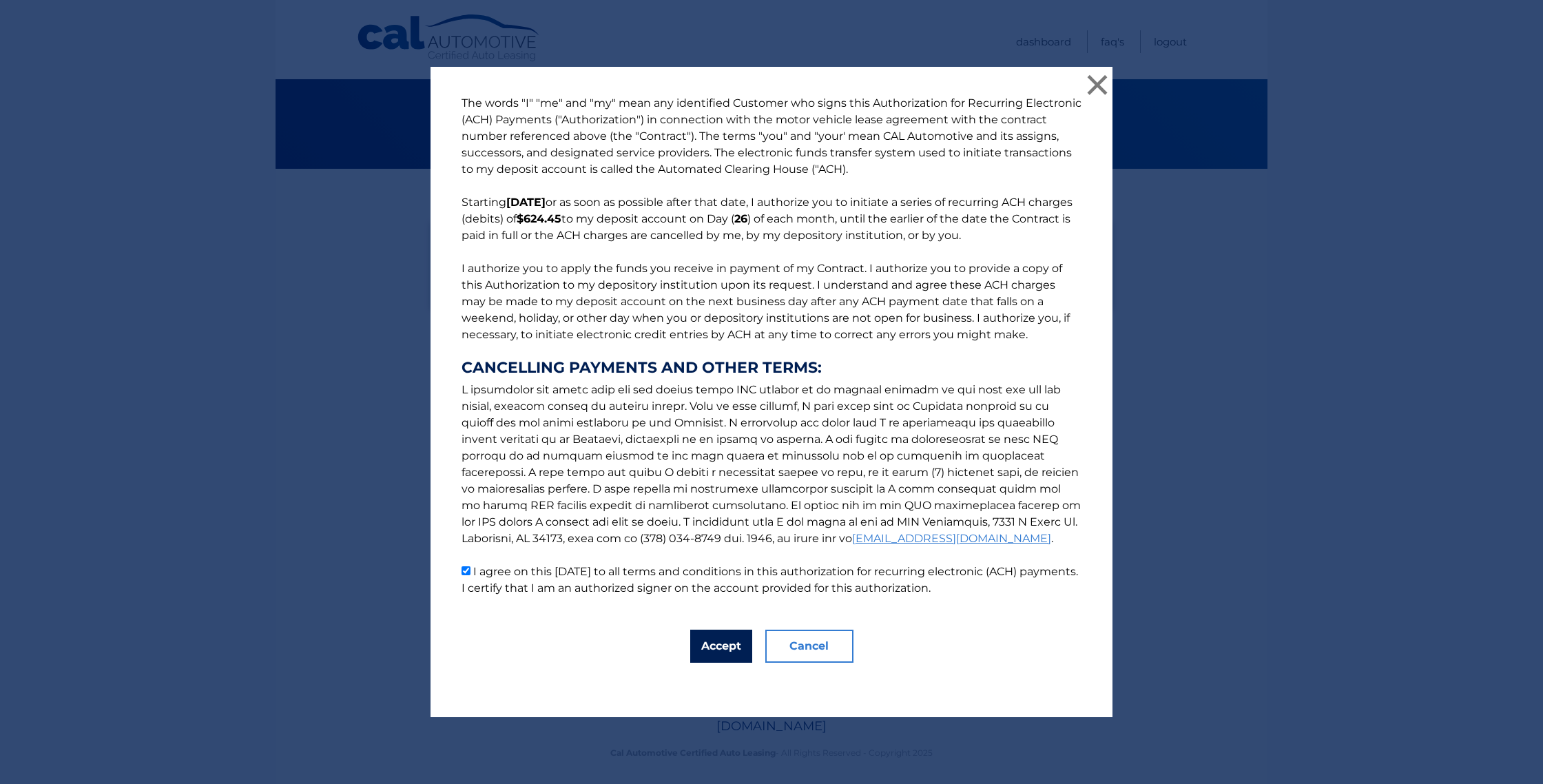
click at [726, 648] on button "Accept" at bounding box center [722, 646] width 62 height 33
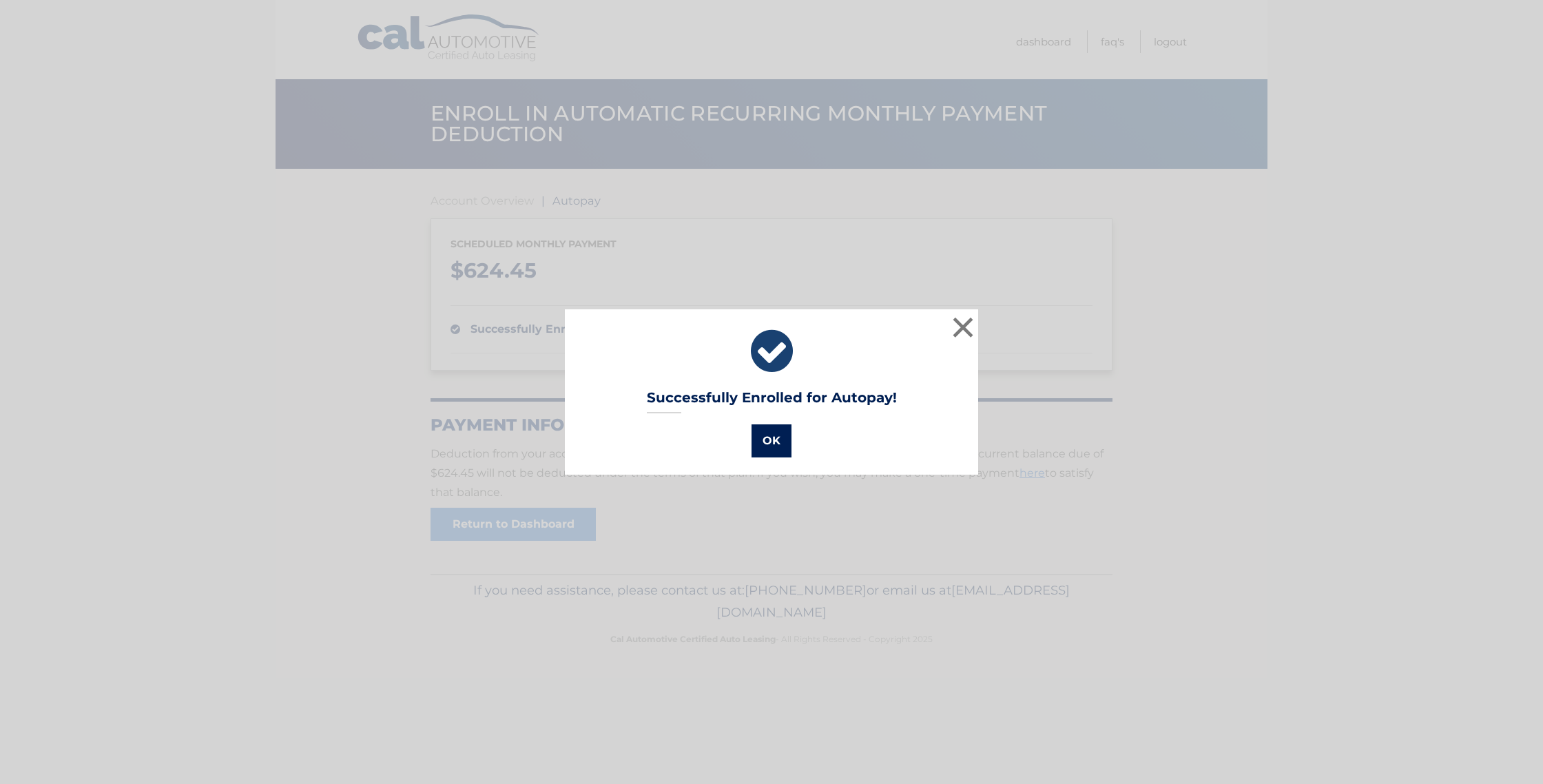
click at [765, 442] on button "OK" at bounding box center [772, 441] width 40 height 33
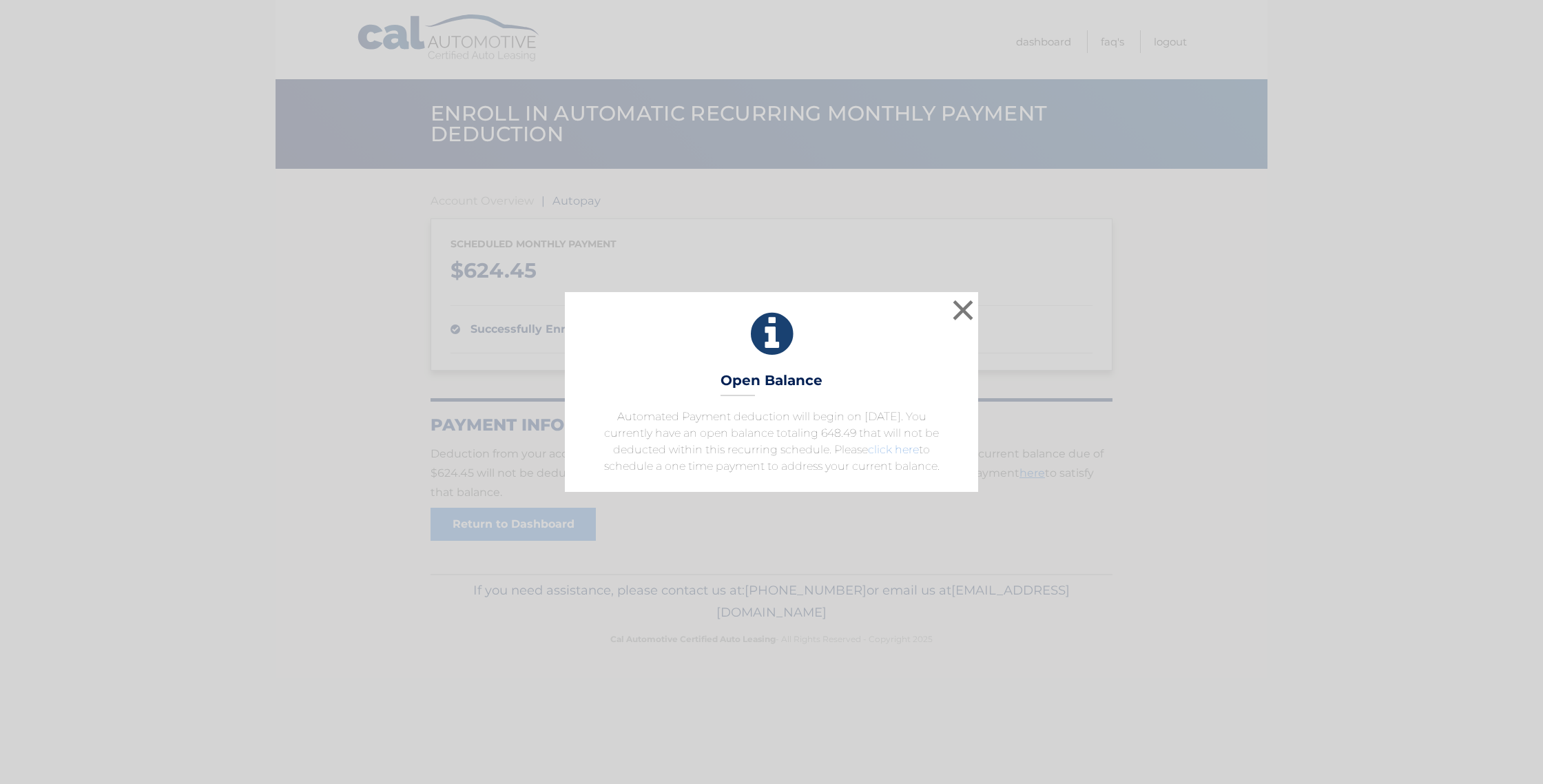
click at [895, 449] on link "click here" at bounding box center [894, 449] width 51 height 13
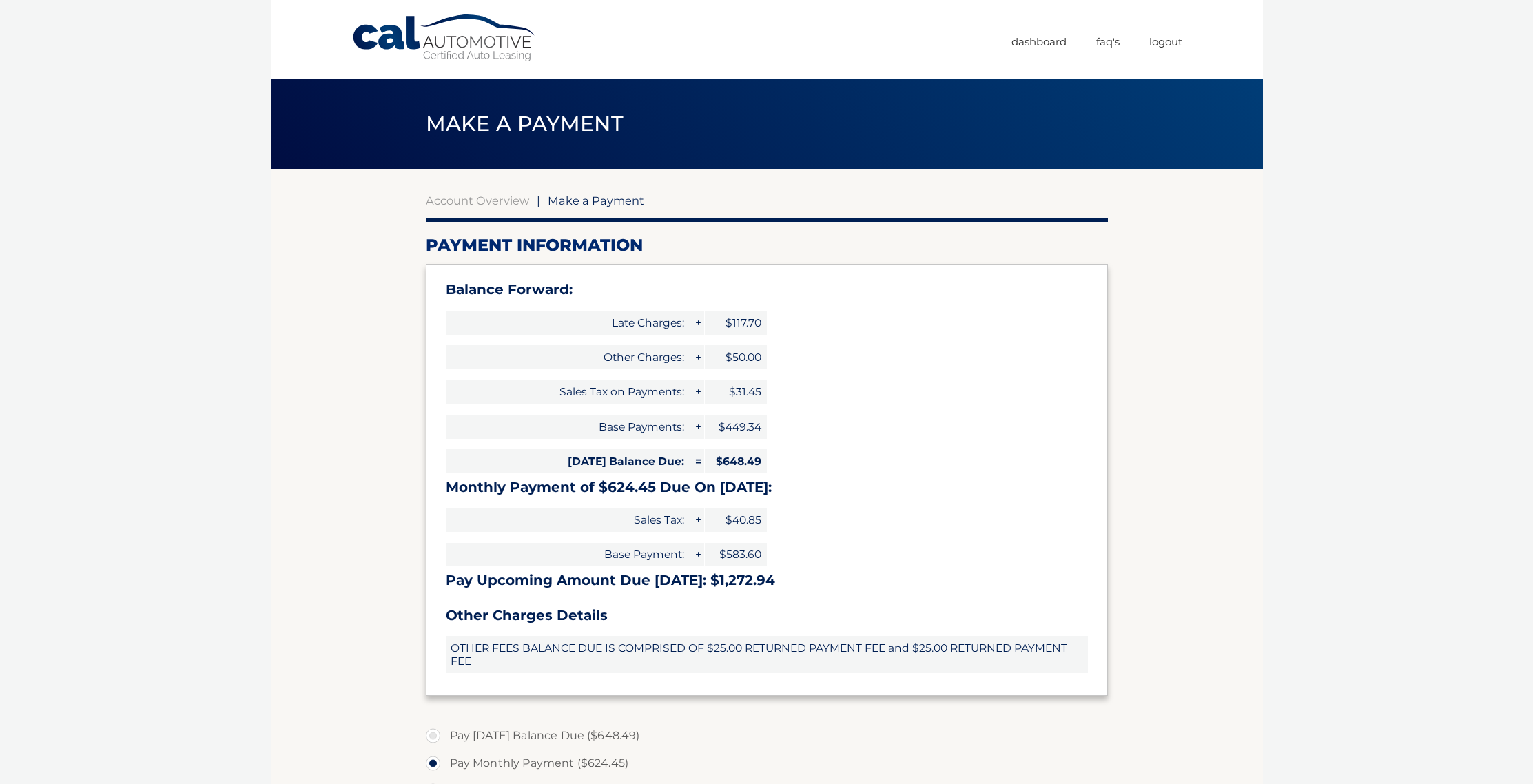
select select "NzA4ZDcyMjEtZTA0Ni00ZTBjLWFlMzctNjExODFlZGQ5ODg5"
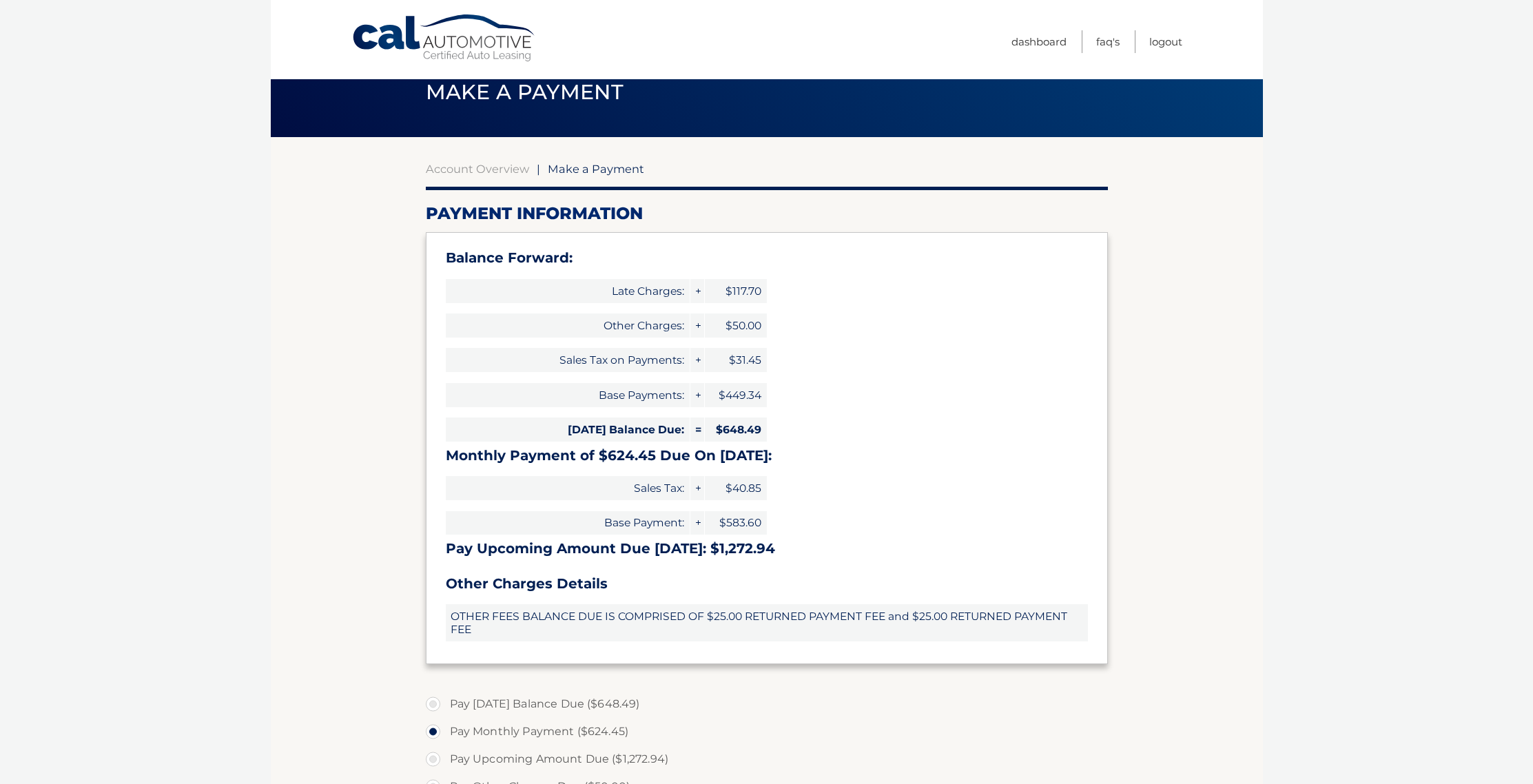
scroll to position [227, 0]
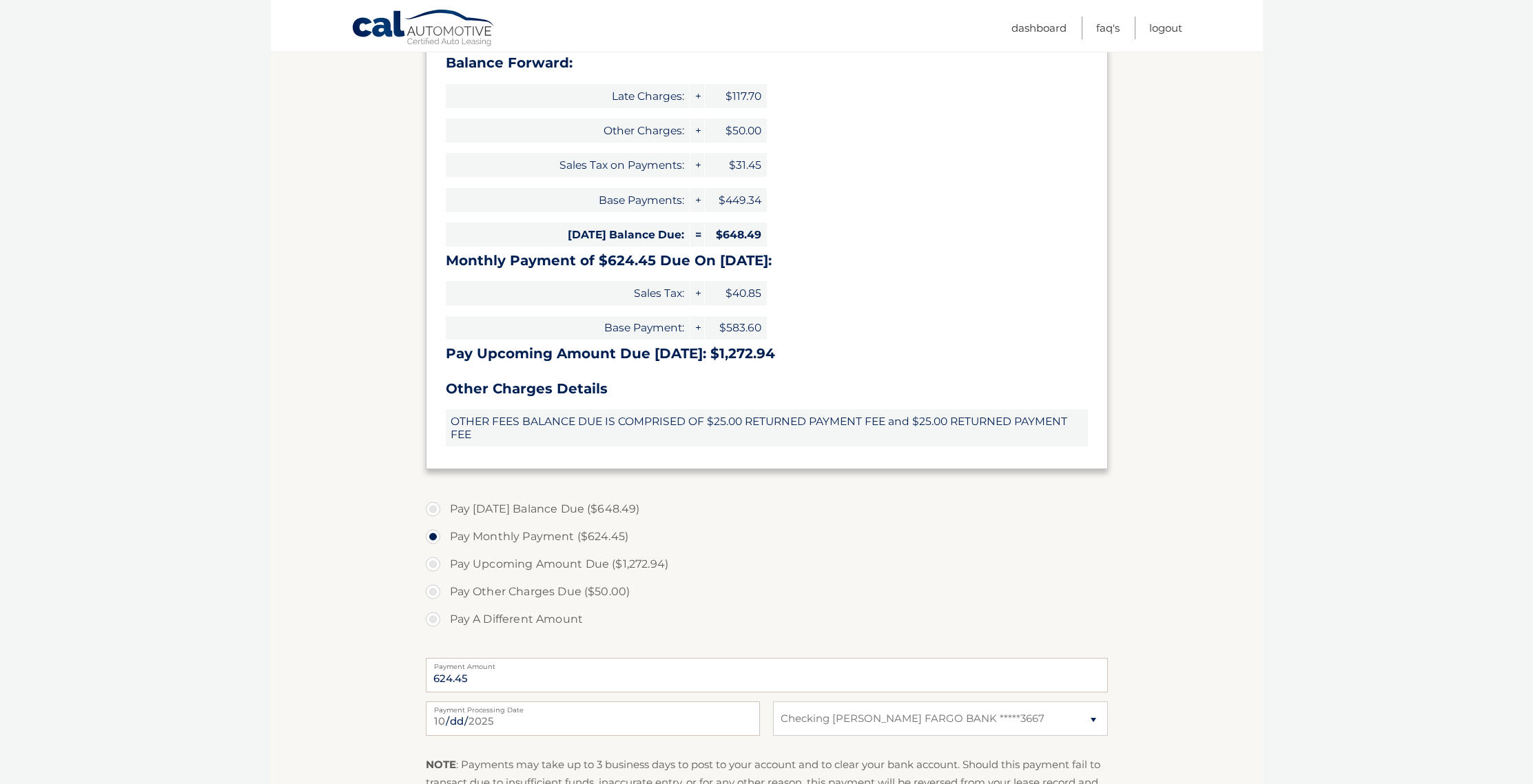
click at [429, 511] on label "Pay [DATE] Balance Due ($648.49)" at bounding box center [767, 509] width 682 height 28
click at [429, 510] on label "Pay [DATE] Balance Due ($648.49)" at bounding box center [767, 509] width 682 height 28
click at [432, 510] on input "Pay [DATE] Balance Due ($648.49)" at bounding box center [438, 506] width 14 height 22
radio input "true"
type input "648.49"
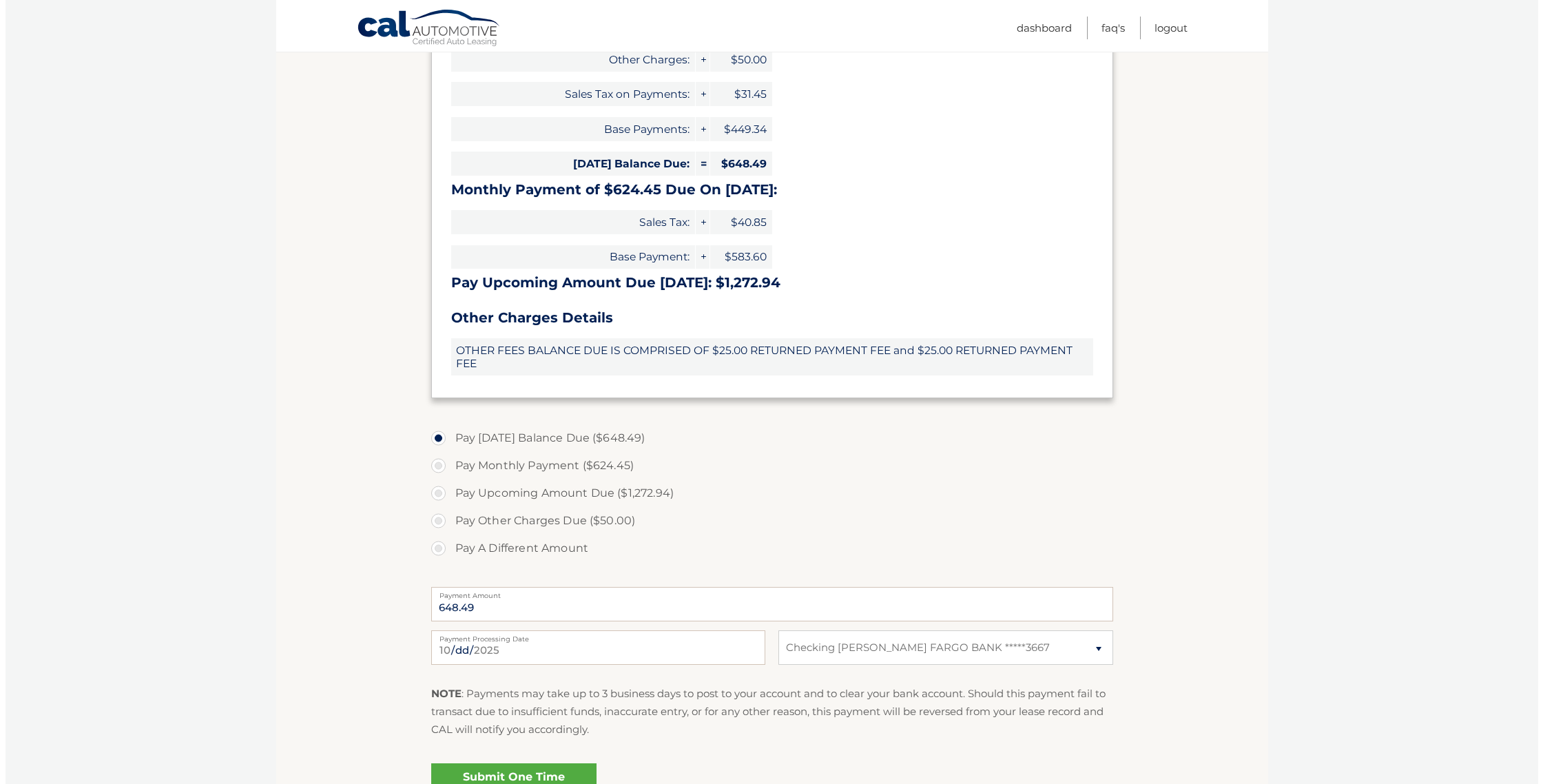
scroll to position [440, 0]
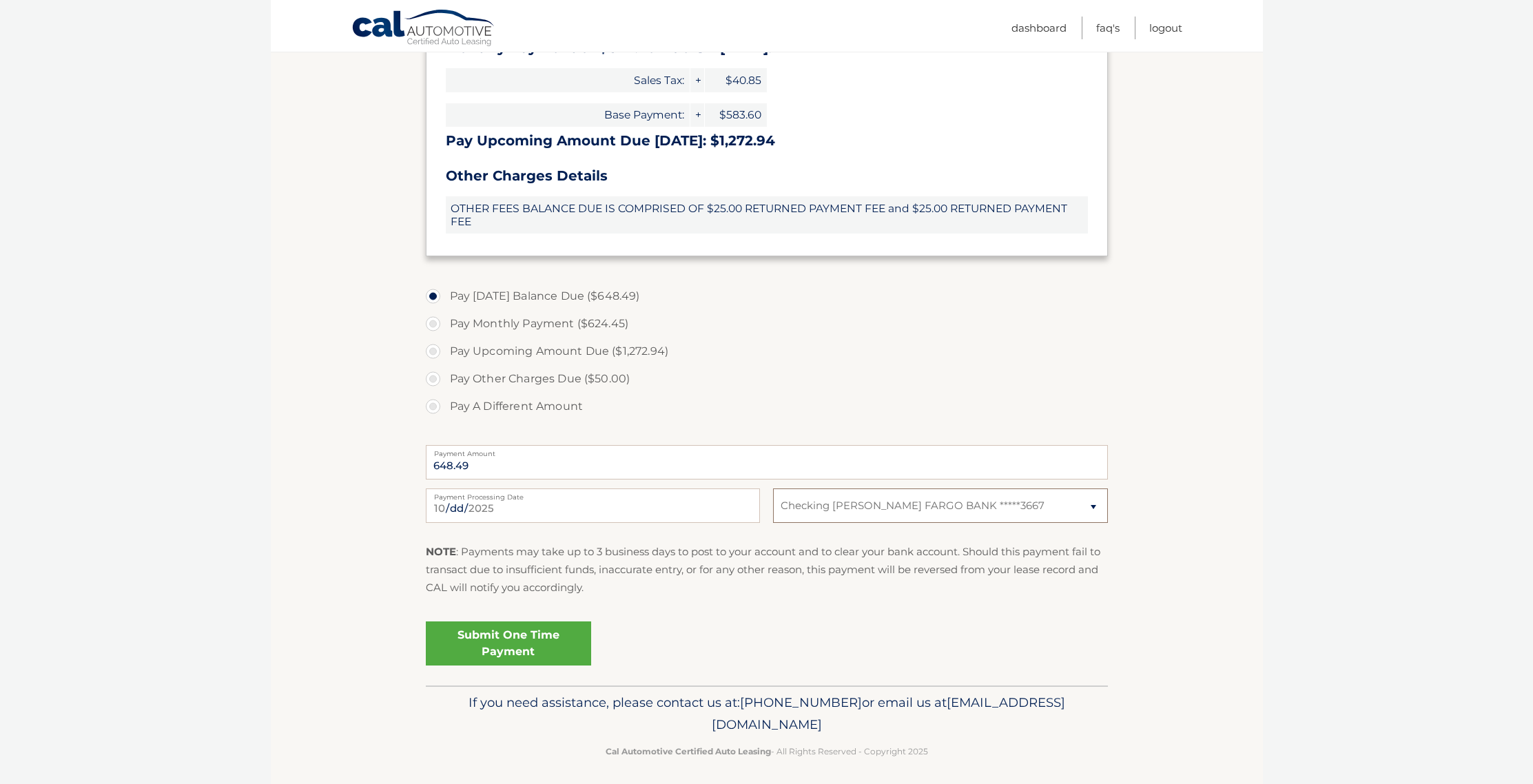
click at [880, 506] on select "Select Bank Account Checking [PERSON_NAME] FARGO BANK *****3667" at bounding box center [941, 506] width 334 height 35
click at [773, 488] on select "Select Bank Account Checking [PERSON_NAME] FARGO BANK *****3667" at bounding box center [941, 506] width 334 height 35
click at [521, 646] on link "Submit One Time Payment" at bounding box center [509, 644] width 165 height 44
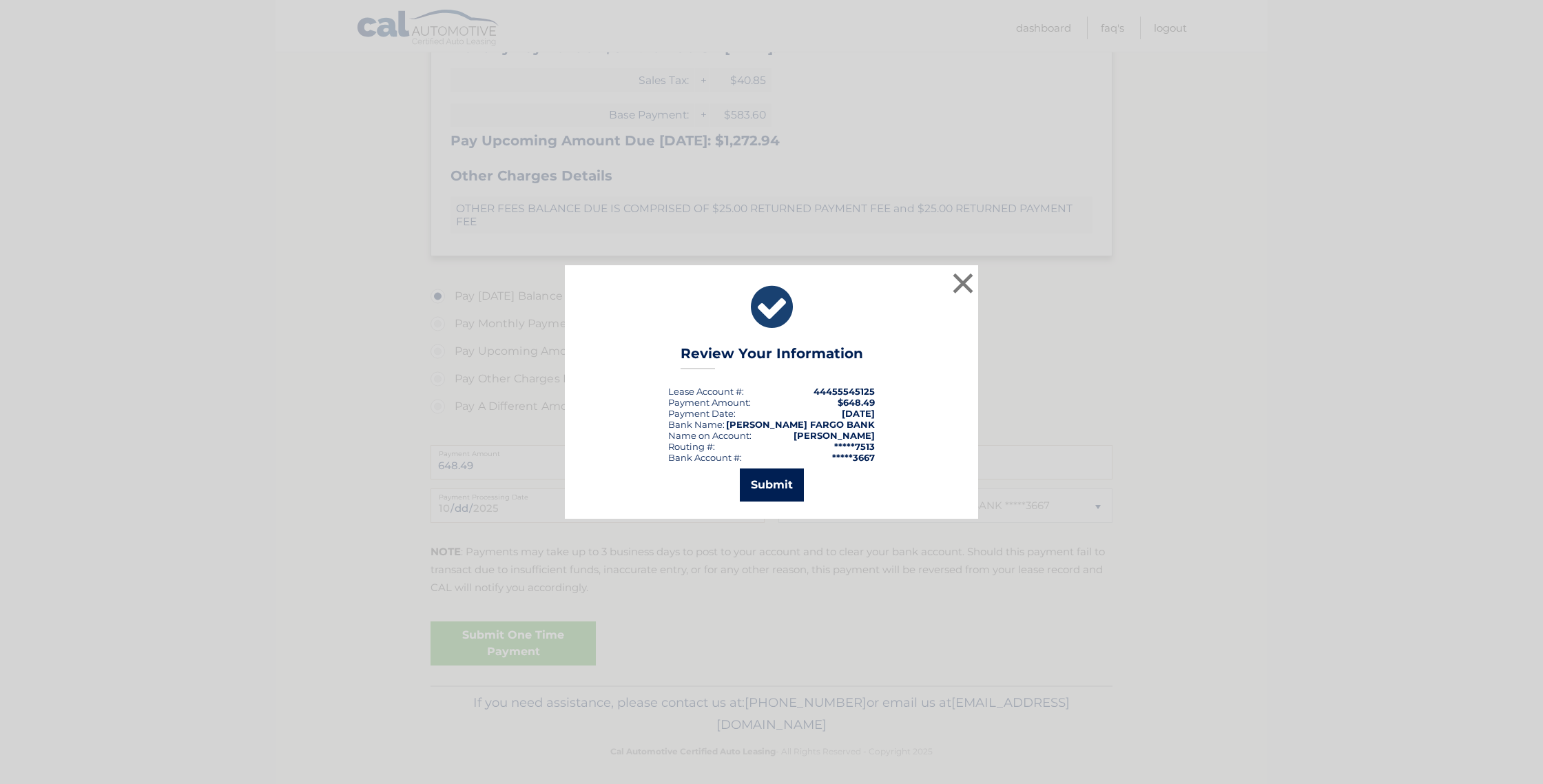
click at [767, 493] on button "Submit" at bounding box center [772, 485] width 64 height 33
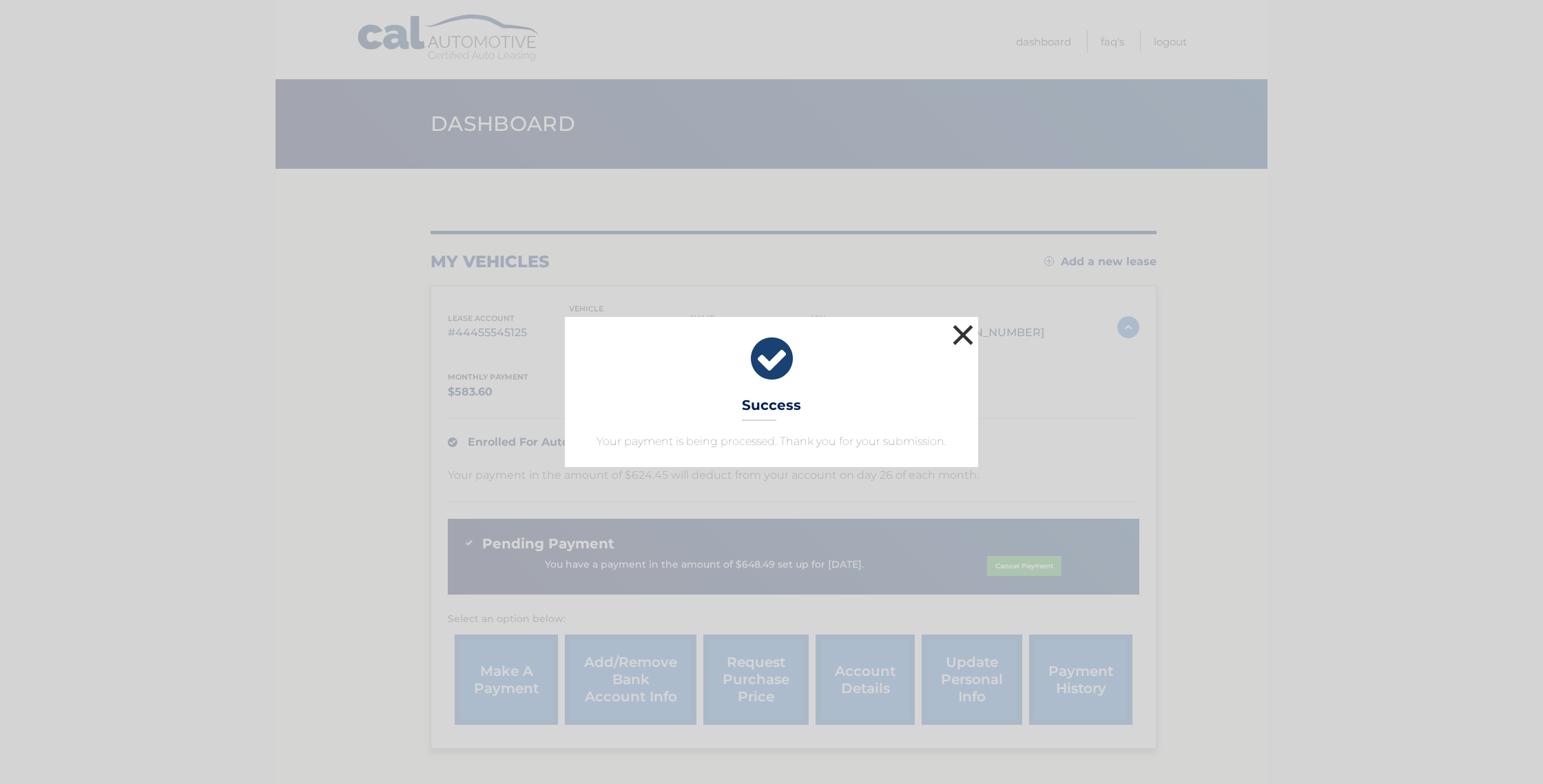
click at [963, 333] on button "×" at bounding box center [963, 335] width 28 height 28
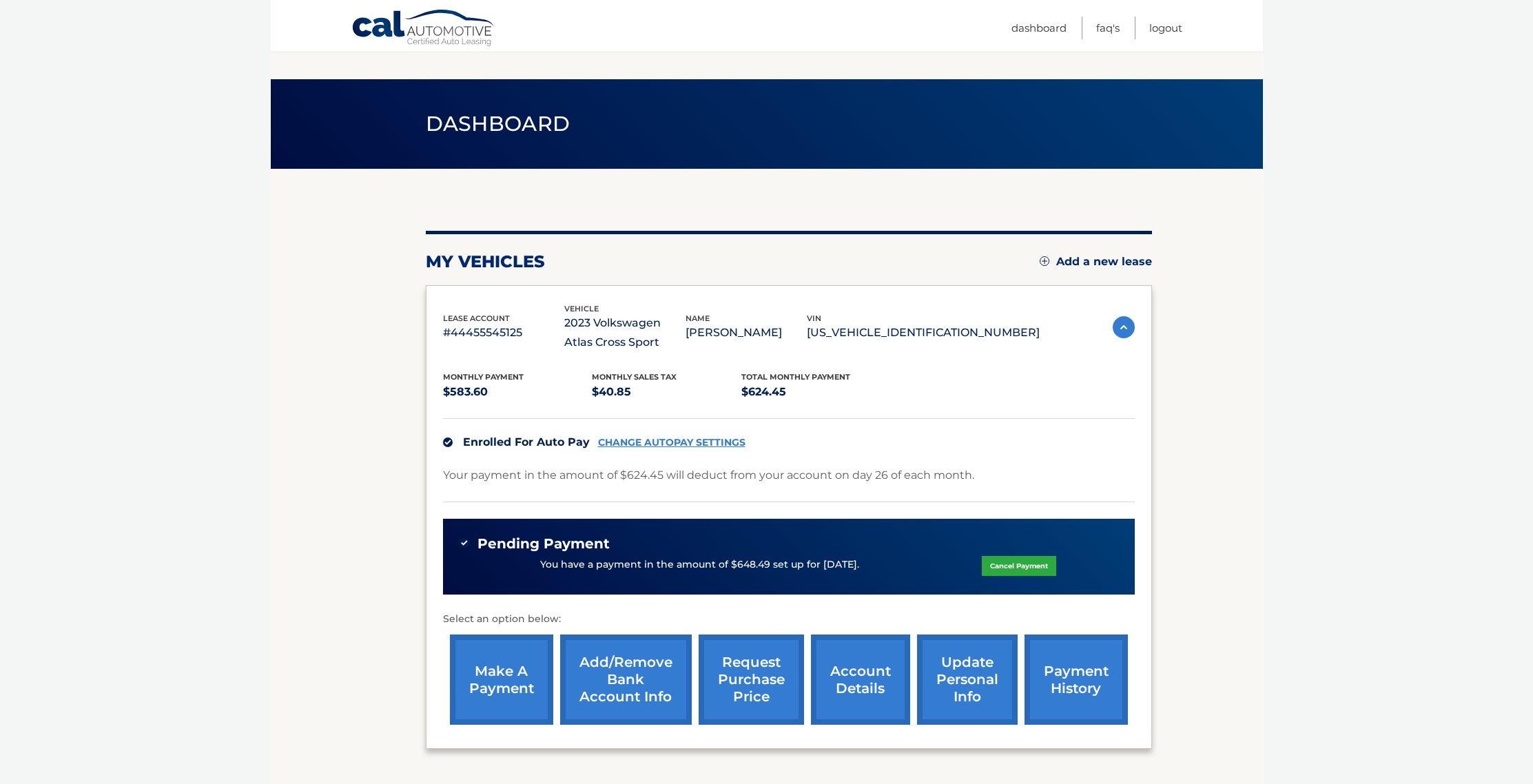
scroll to position [110, 0]
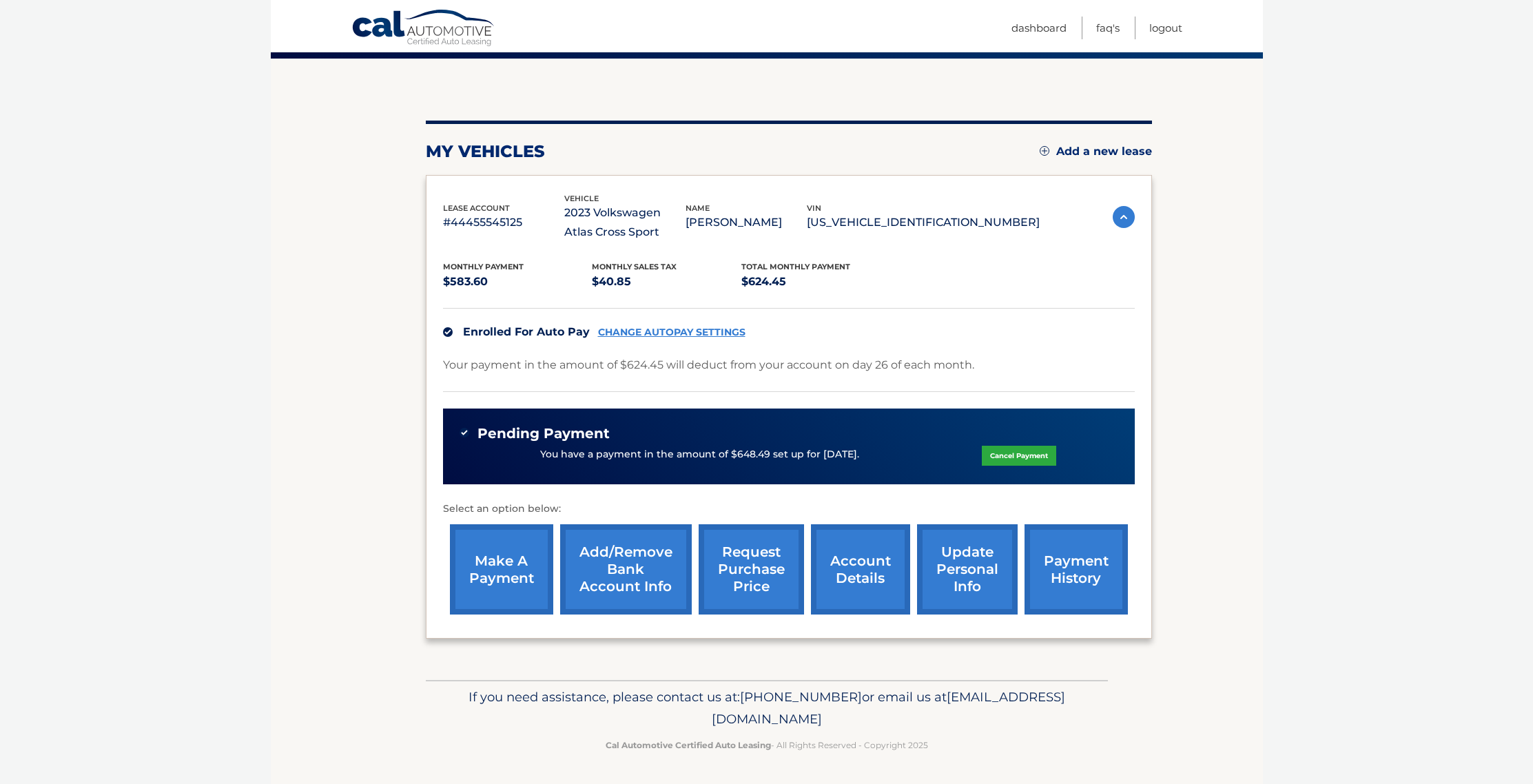
click at [867, 567] on link "account details" at bounding box center [861, 569] width 99 height 90
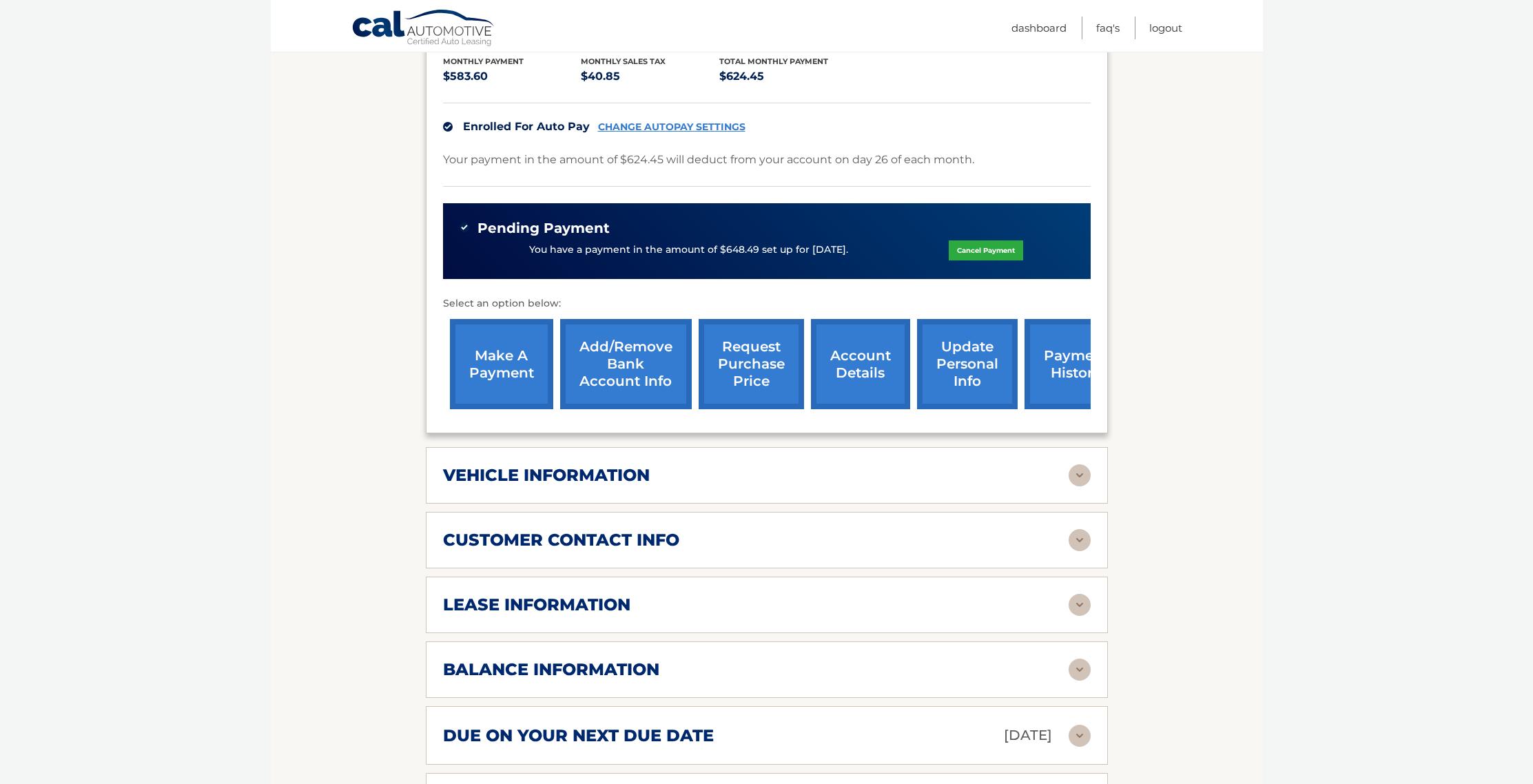
scroll to position [342, 0]
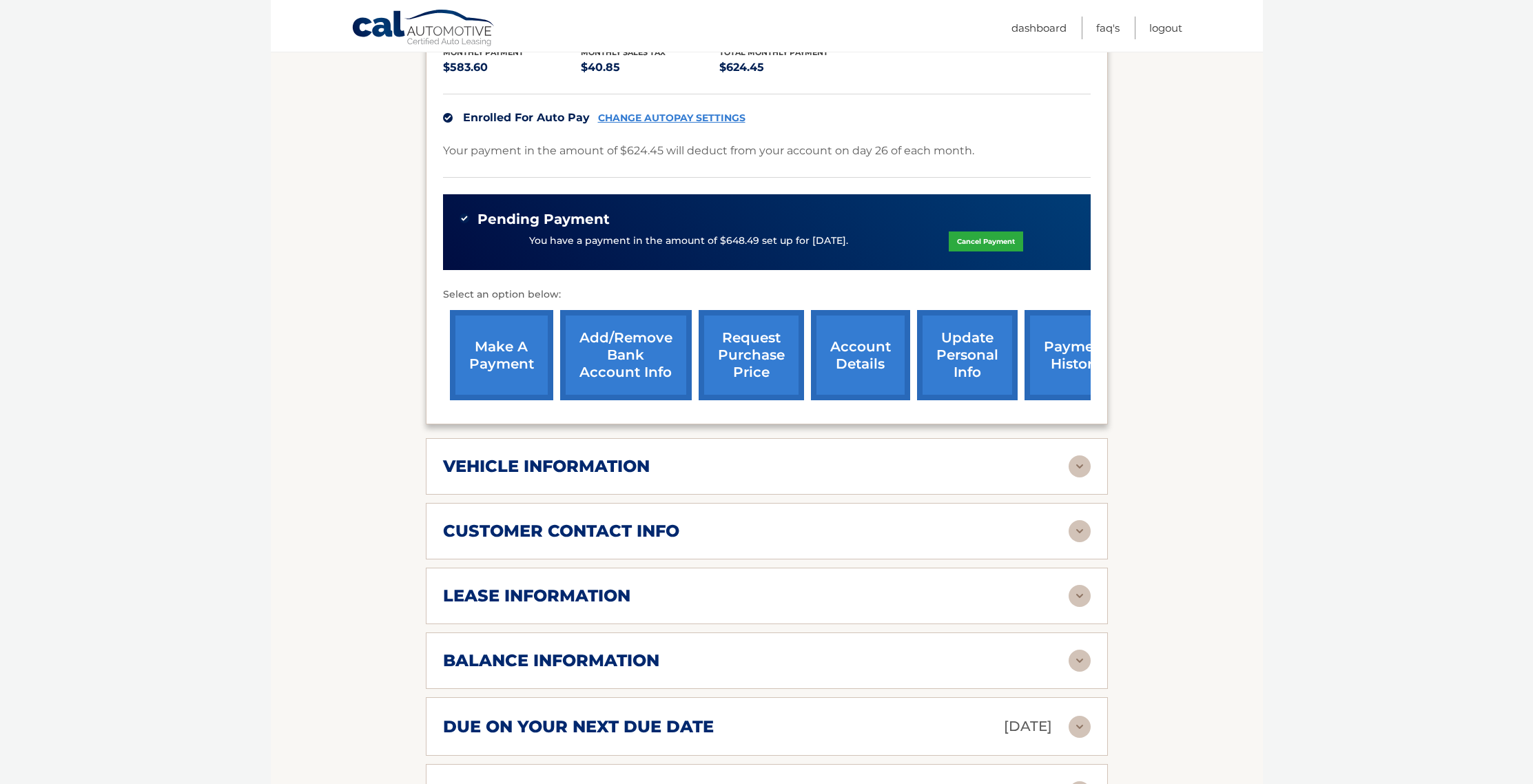
click at [990, 539] on div "customer contact info" at bounding box center [755, 531] width 626 height 21
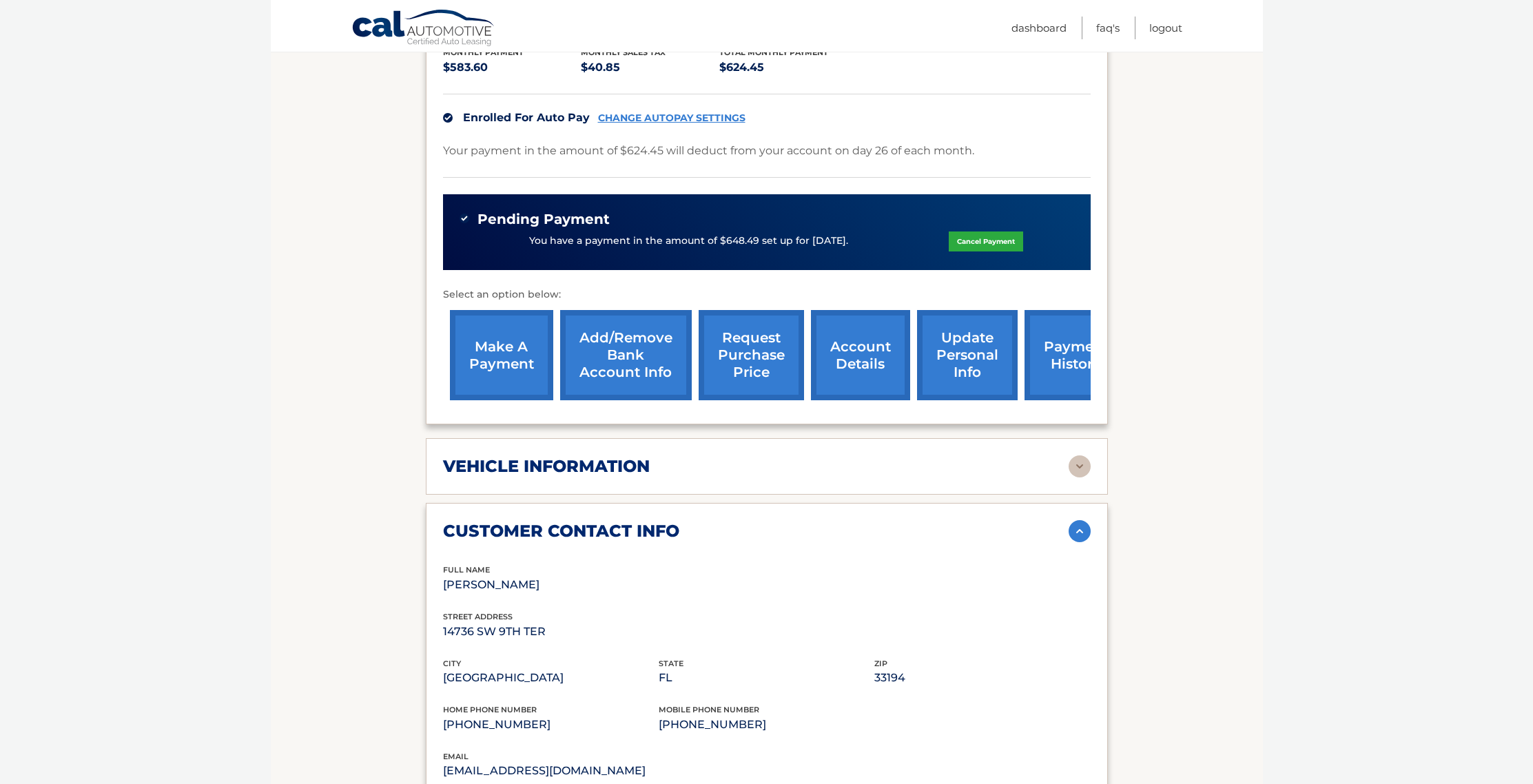
scroll to position [564, 0]
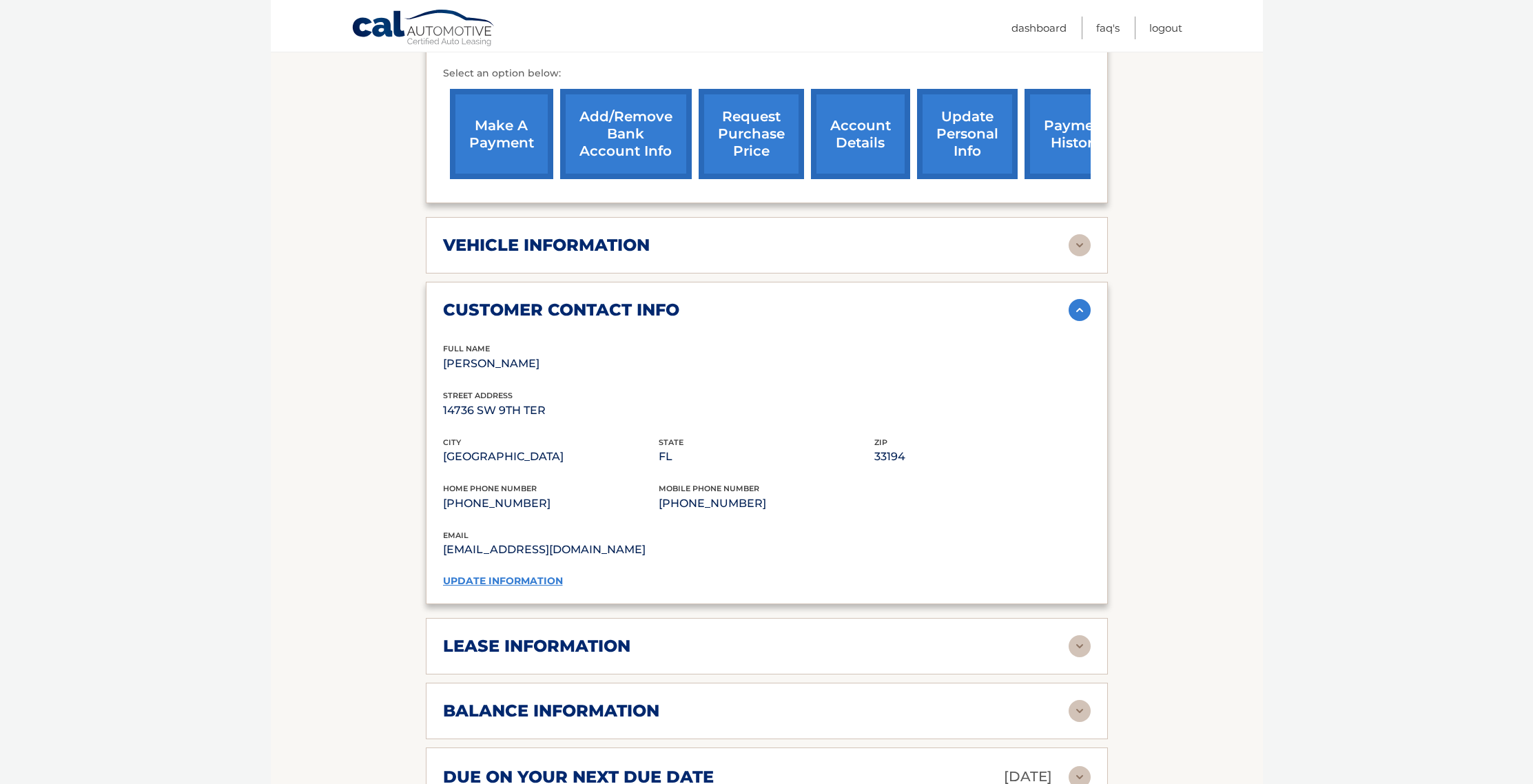
click at [962, 652] on div "lease information" at bounding box center [755, 645] width 626 height 21
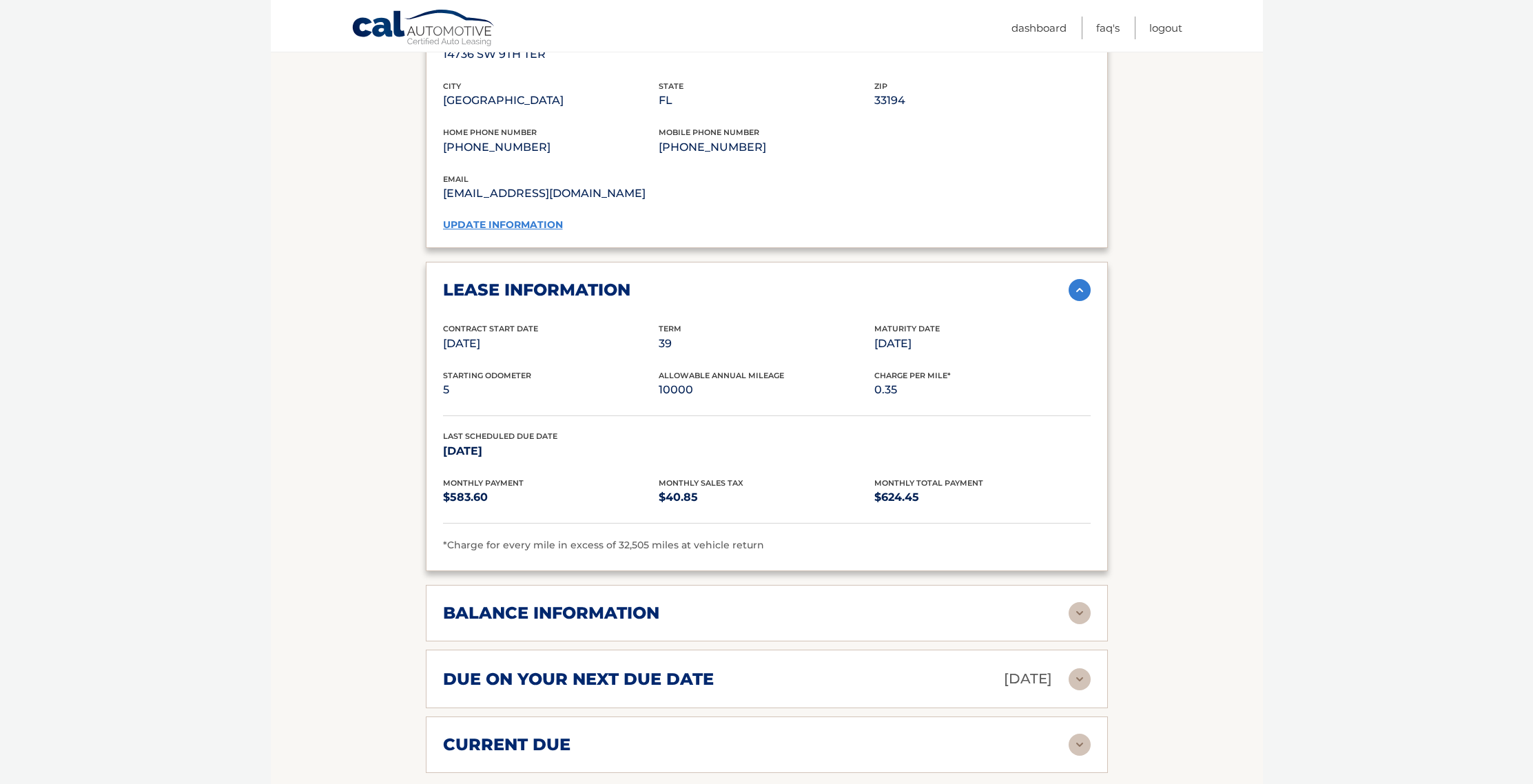
scroll to position [1043, 0]
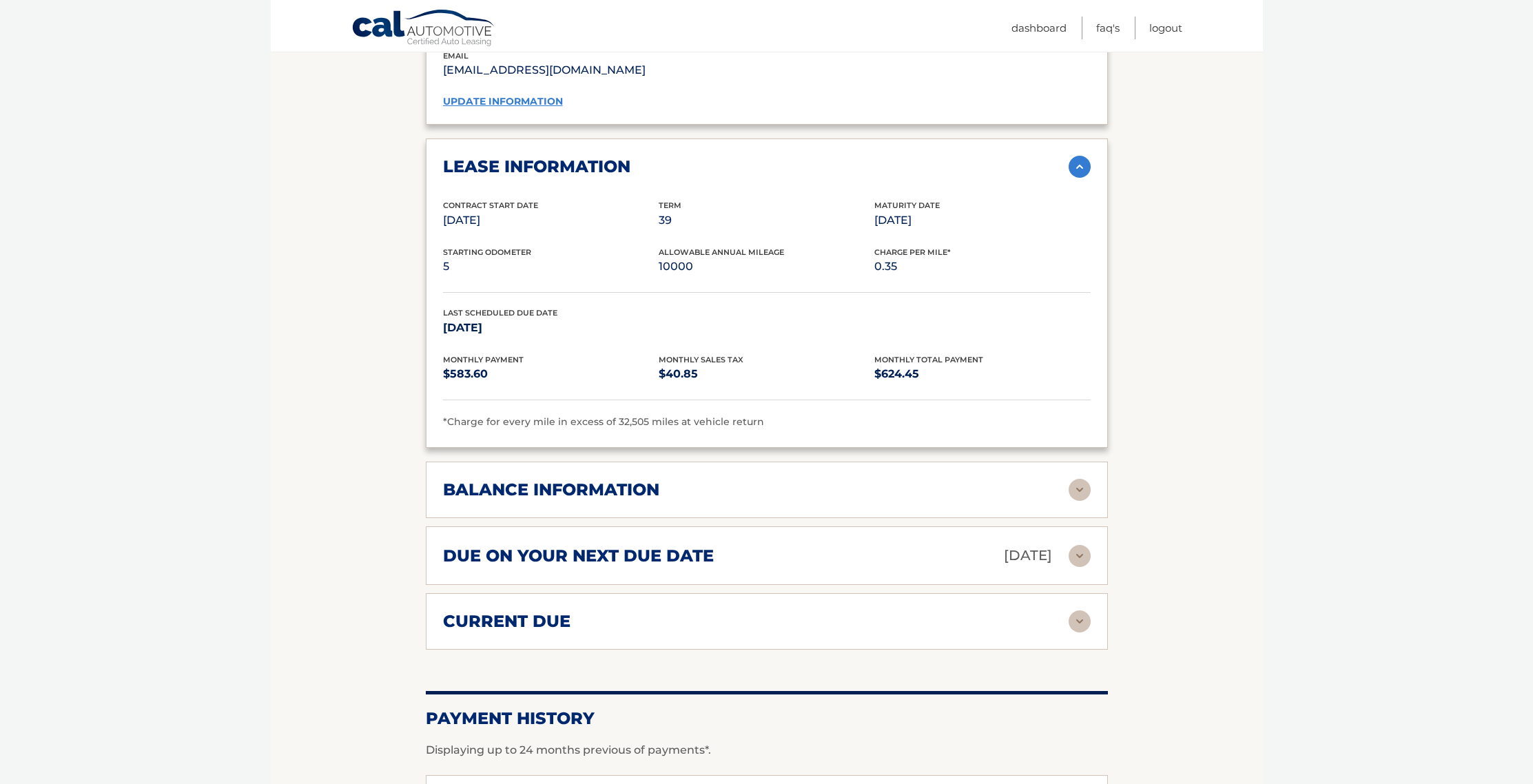
click at [964, 506] on div "balance information Payments Received 31 Payments Remaining 8 Next Payment will…" at bounding box center [767, 490] width 682 height 57
click at [965, 494] on div "balance information" at bounding box center [755, 489] width 626 height 21
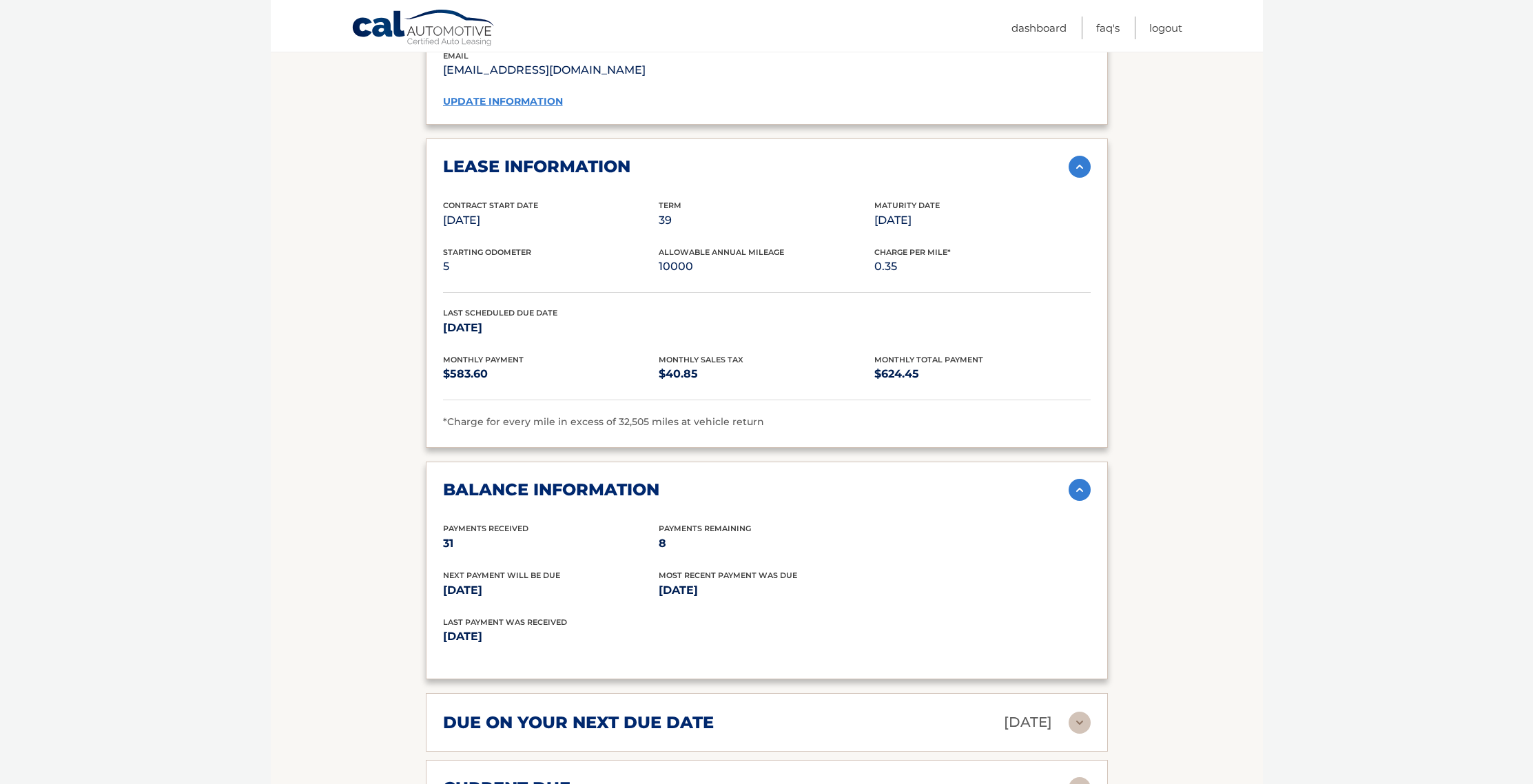
click at [965, 495] on div "balance information" at bounding box center [755, 489] width 626 height 21
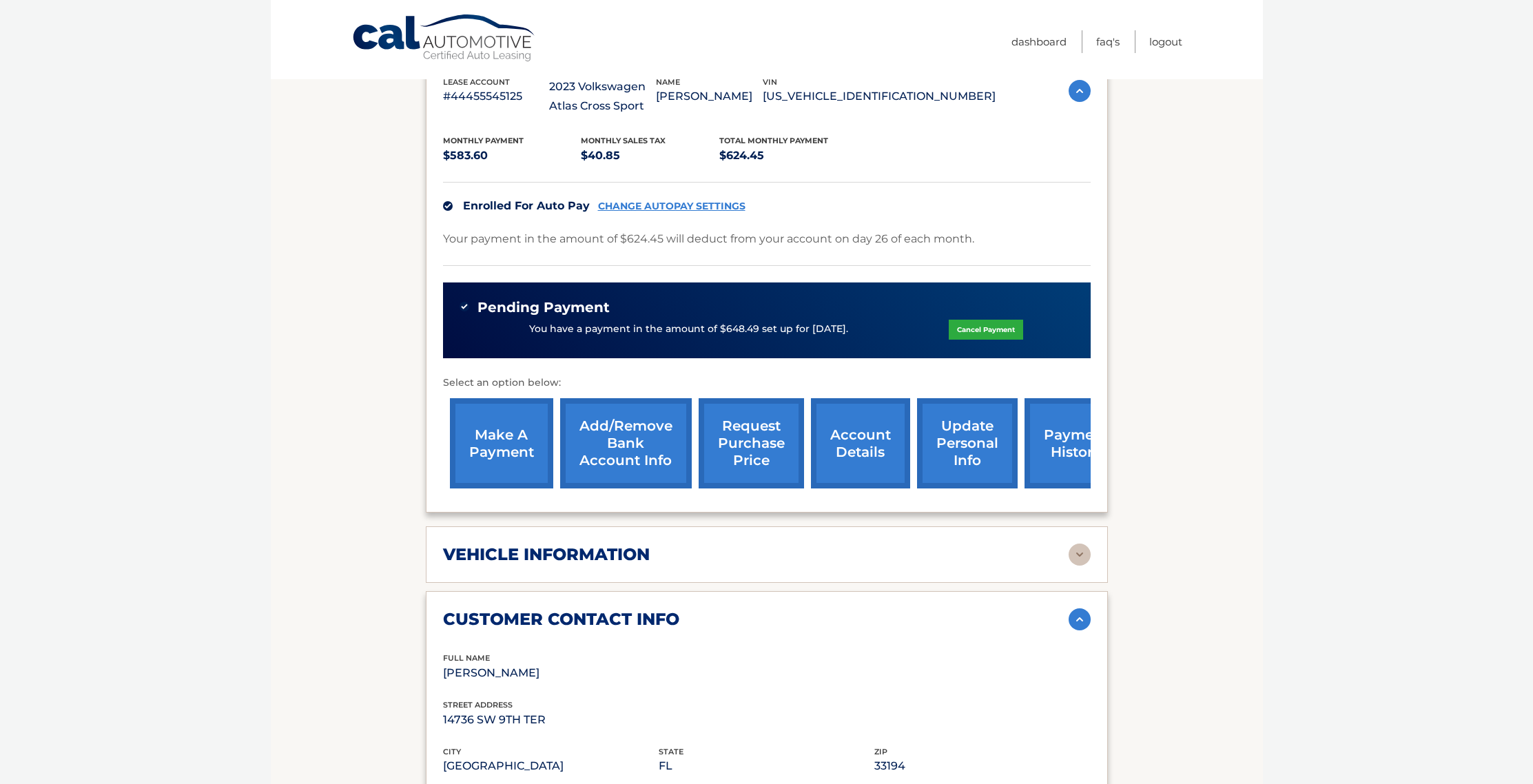
scroll to position [0, 0]
